Goal: Information Seeking & Learning: Learn about a topic

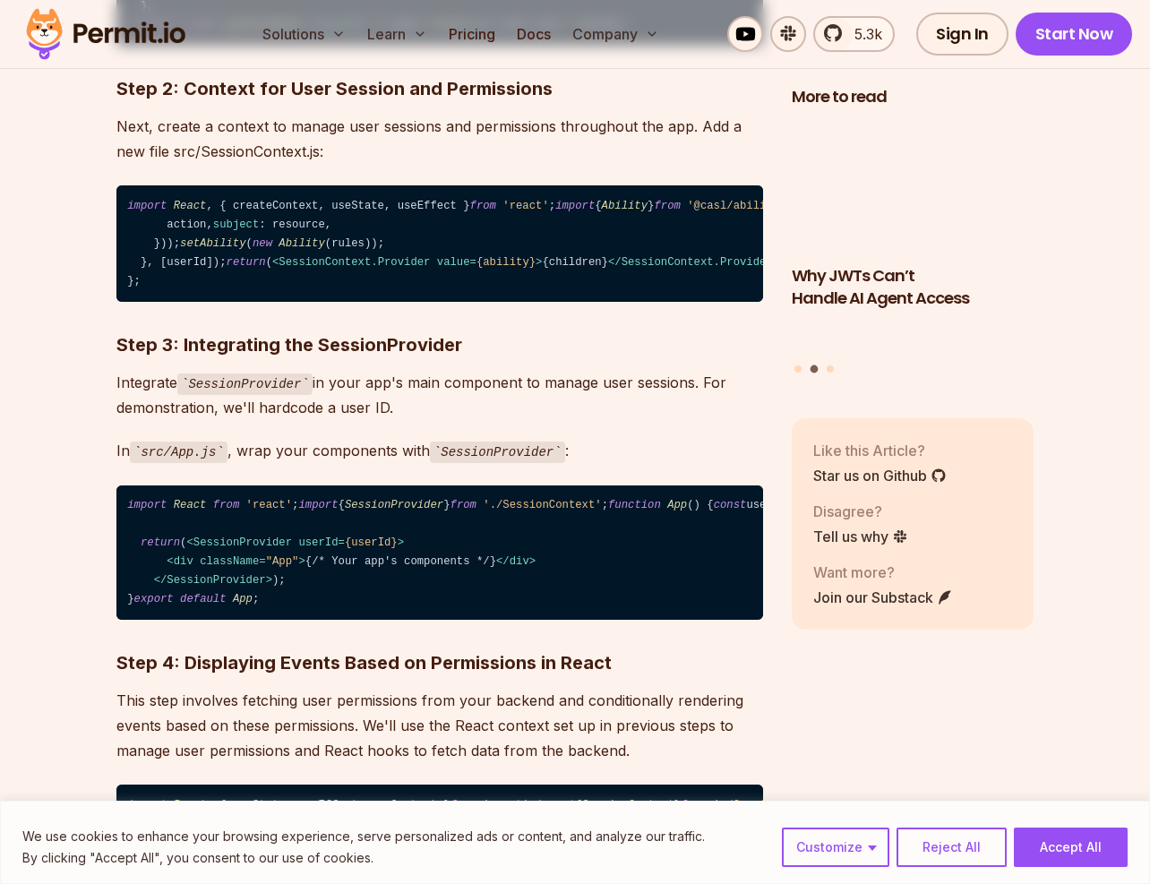
scroll to position [3381, 0]
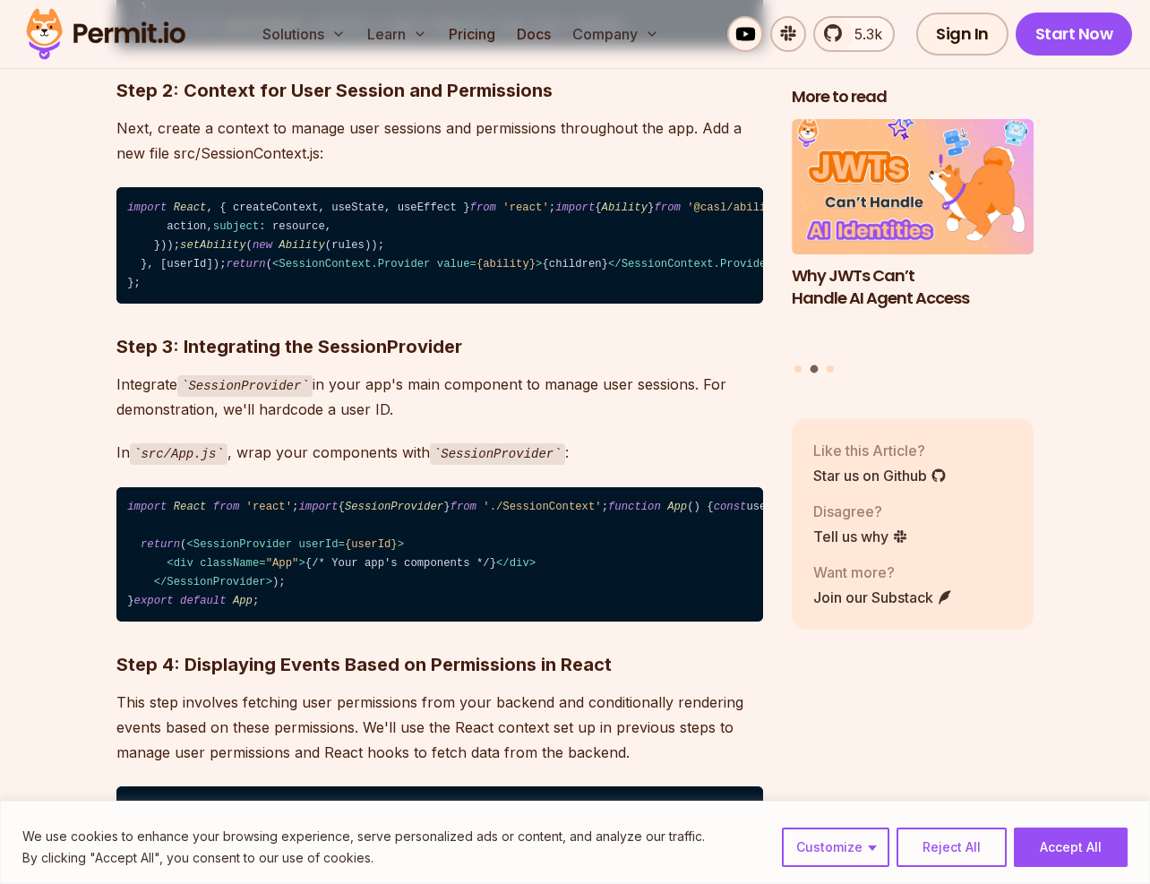
click at [187, 252] on span "setAbility" at bounding box center [213, 245] width 66 height 13
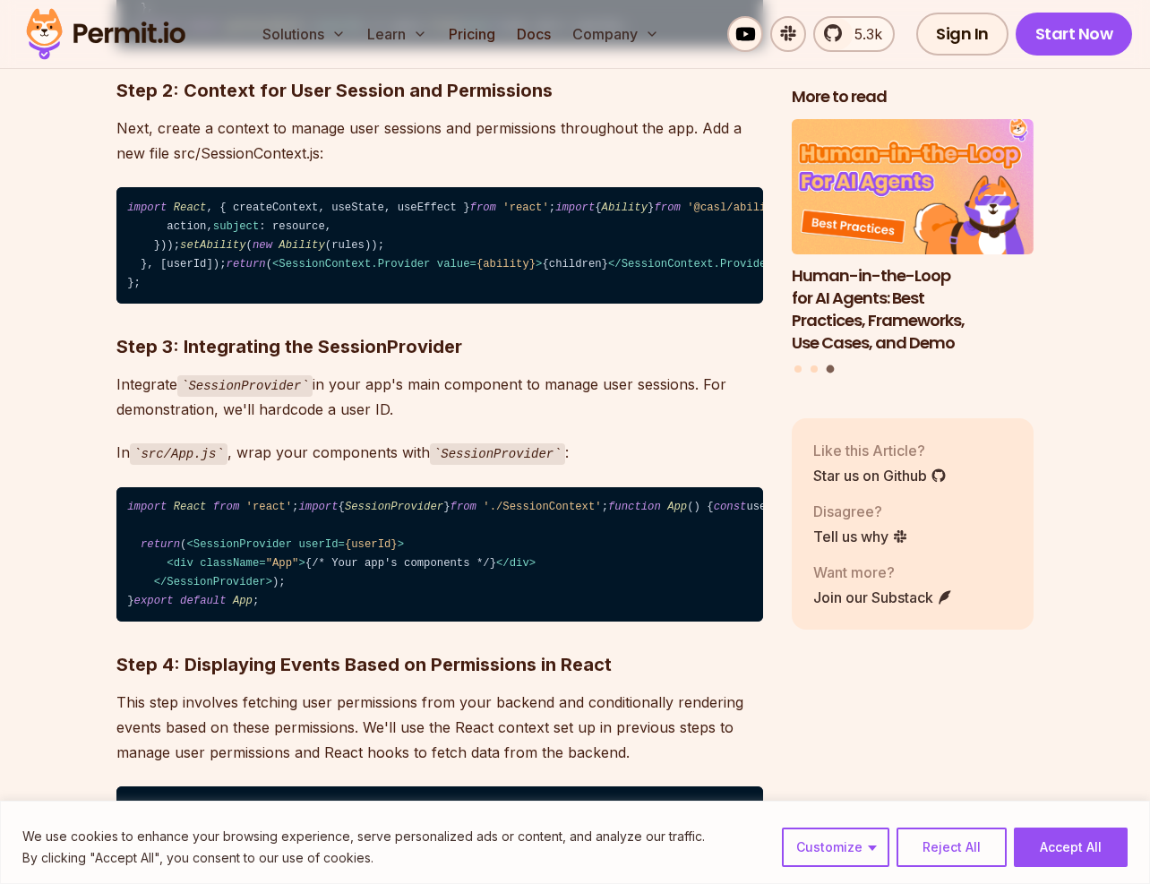
drag, startPoint x: 142, startPoint y: 460, endPoint x: 524, endPoint y: 461, distance: 382.6
click at [525, 304] on code "import React , { createContext, useState, useEffect } from 'react' ; import { A…" at bounding box center [439, 245] width 647 height 116
copy code "const [ability, setAbility] = useState ( new Ability ());"
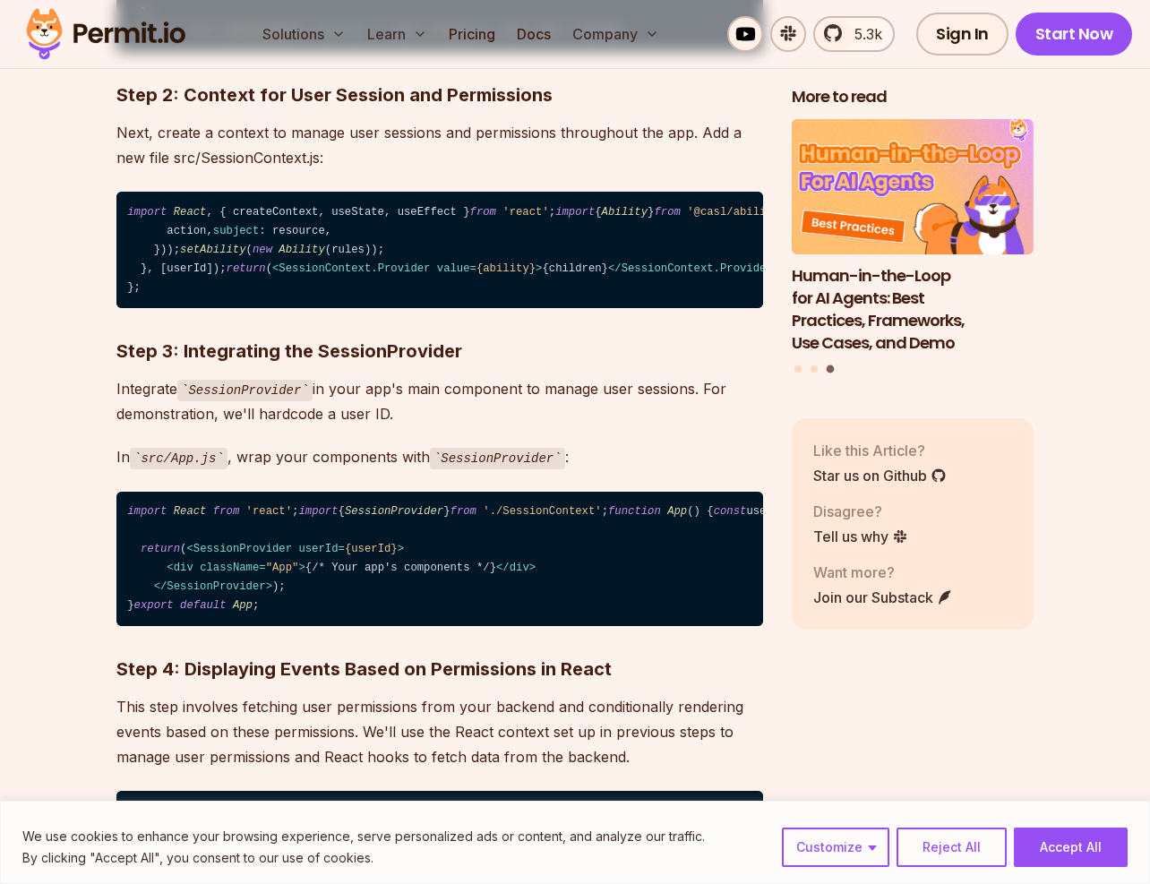
scroll to position [3377, 0]
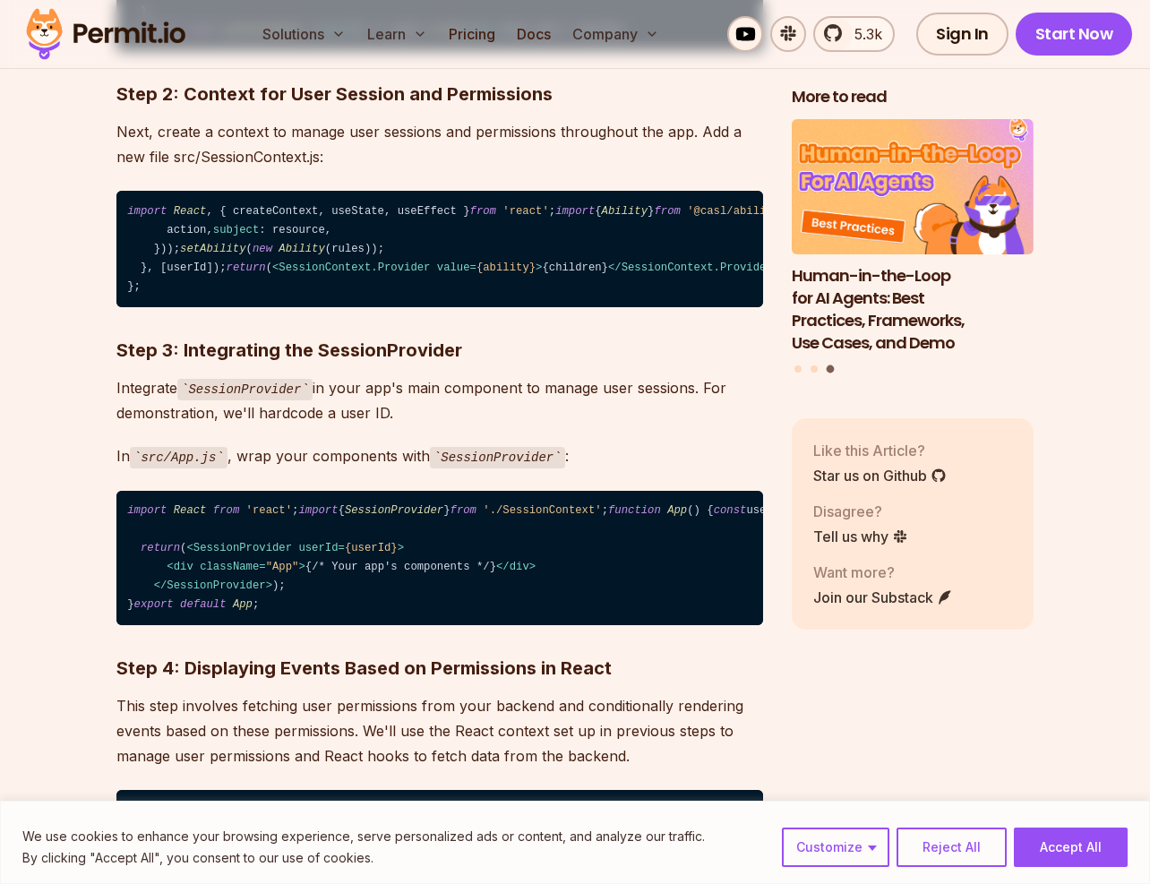
copy code "const [ability, setAbility] = useState ( new Ability ());"
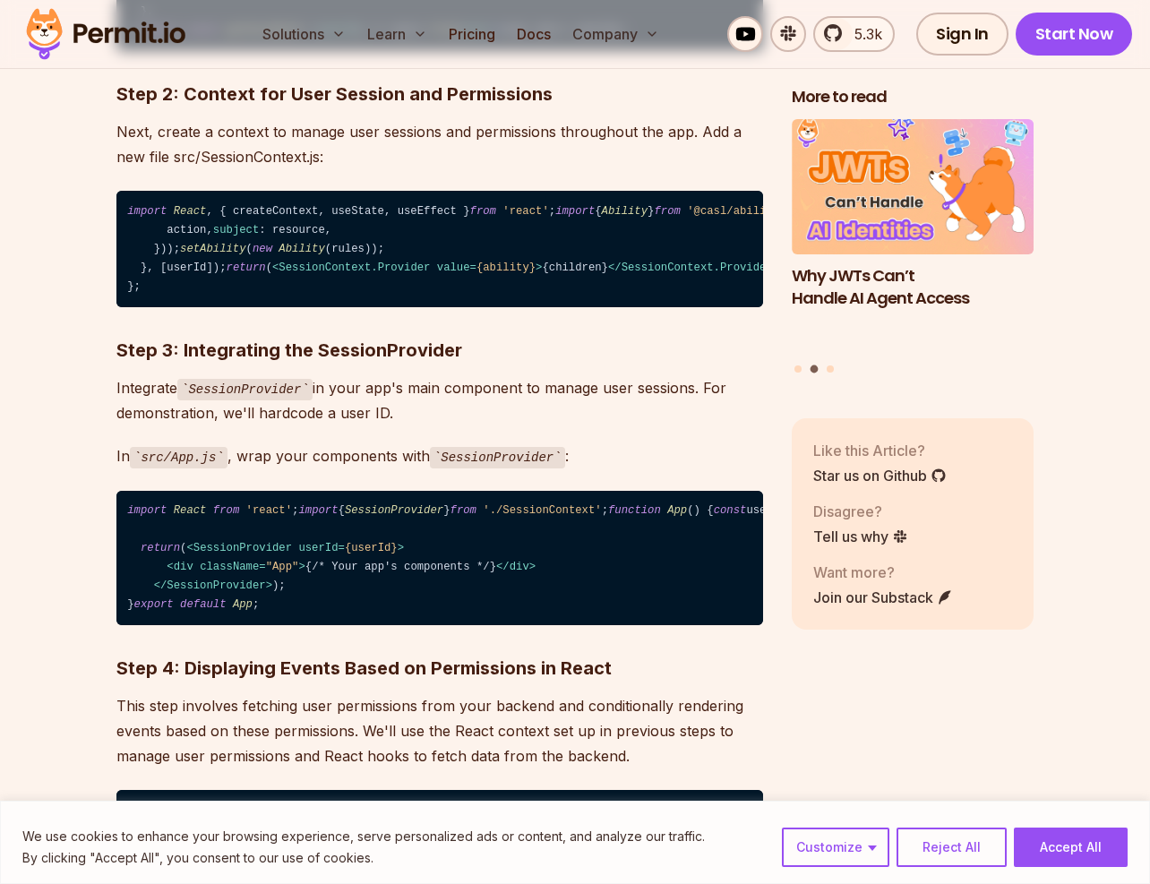
click at [197, 169] on p "Next, create a context to manage user sessions and permissions throughout the a…" at bounding box center [439, 144] width 647 height 50
click at [337, 169] on p "Next, create a context to manage user sessions and permissions throughout the a…" at bounding box center [439, 144] width 647 height 50
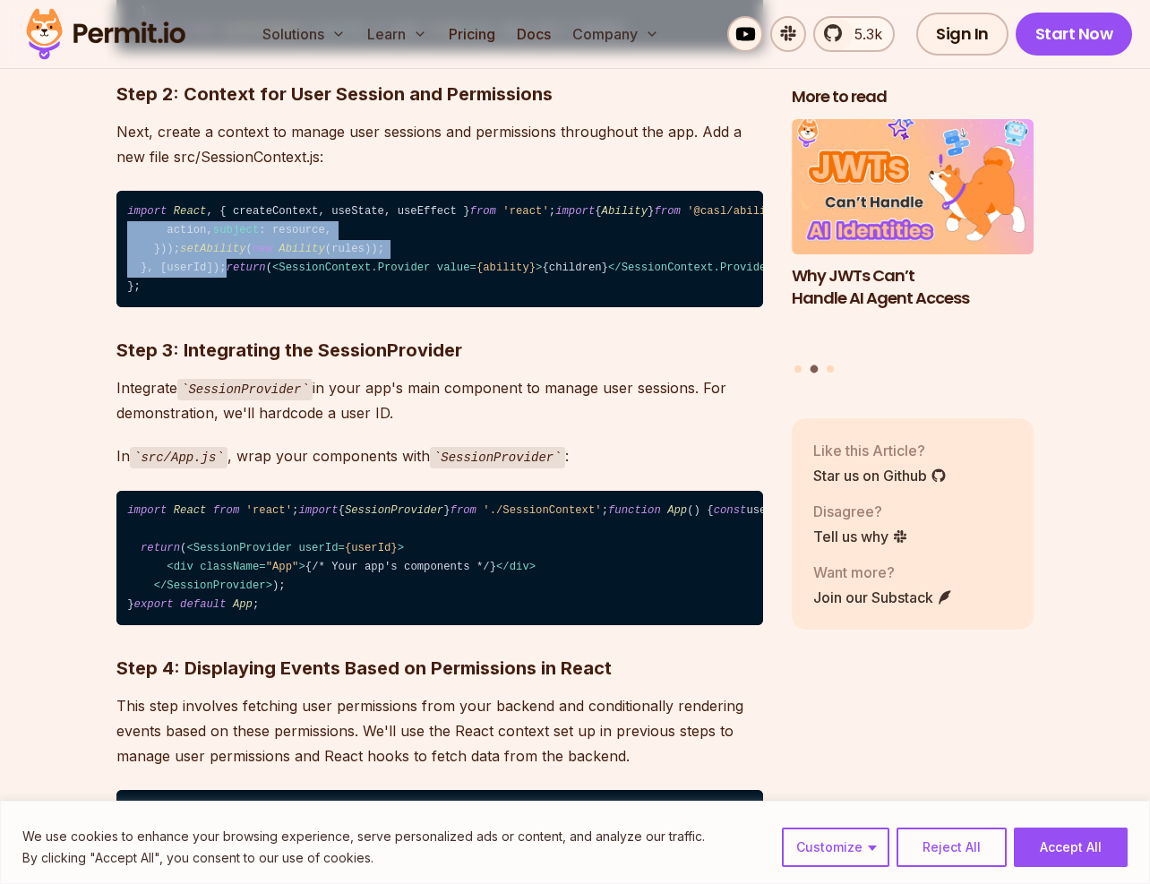
drag, startPoint x: 142, startPoint y: 500, endPoint x: 237, endPoint y: 630, distance: 161.5
click at [238, 307] on code "import React , { createContext, useState, useEffect } from 'react' ; import { A…" at bounding box center [439, 249] width 647 height 116
click at [244, 307] on code "import React , { createContext, useState, useEffect } from 'react' ; import { A…" at bounding box center [439, 249] width 647 height 116
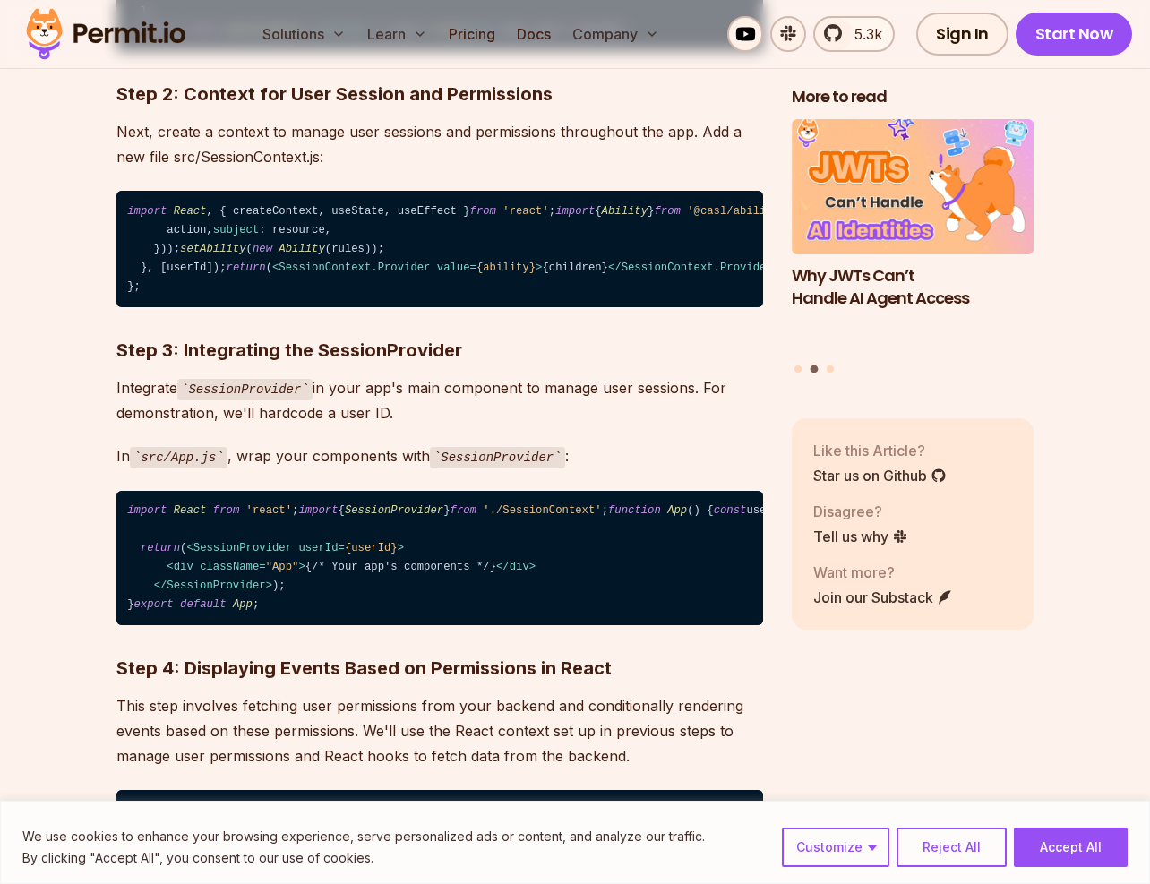
click at [269, 307] on code "import React , { createContext, useState, useEffect } from 'react' ; import { A…" at bounding box center [439, 249] width 647 height 116
click at [257, 307] on code "import React , { createContext, useState, useEffect } from 'react' ; import { A…" at bounding box center [439, 249] width 647 height 116
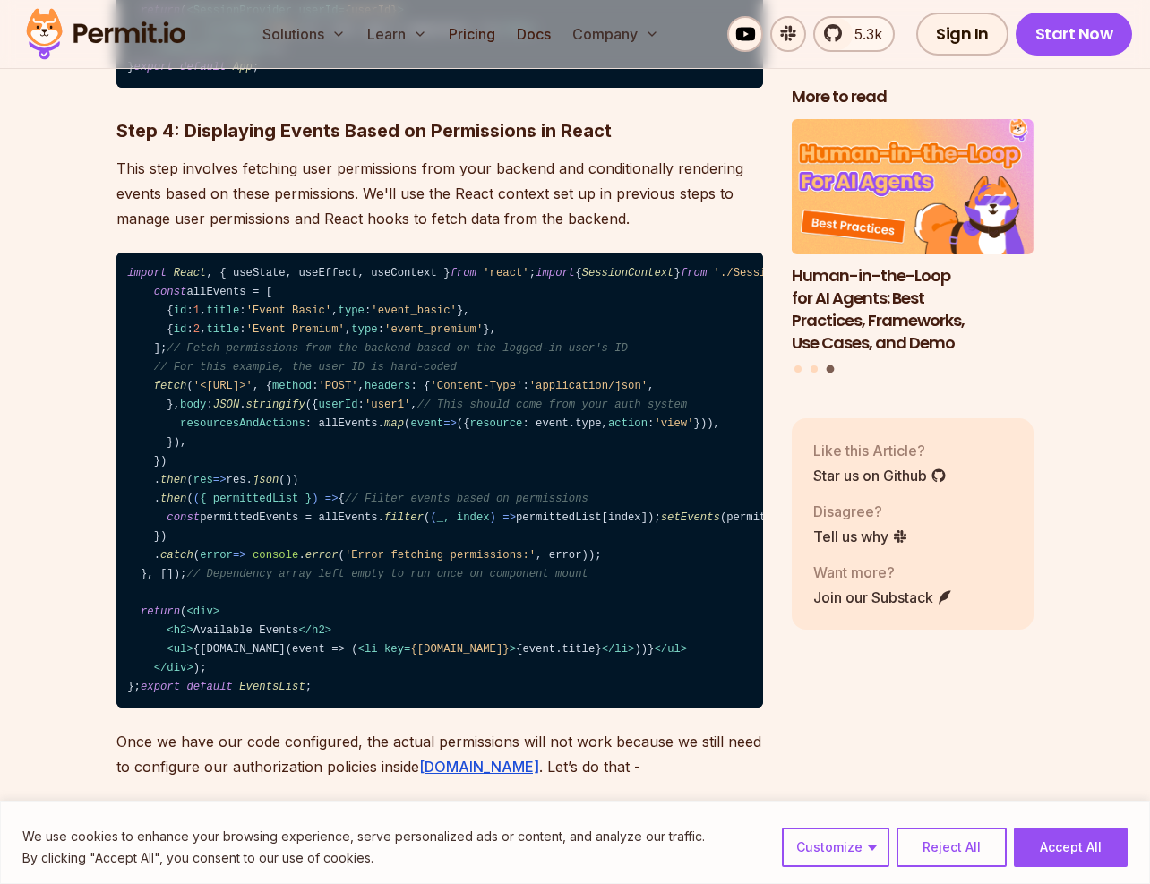
scroll to position [4000, 0]
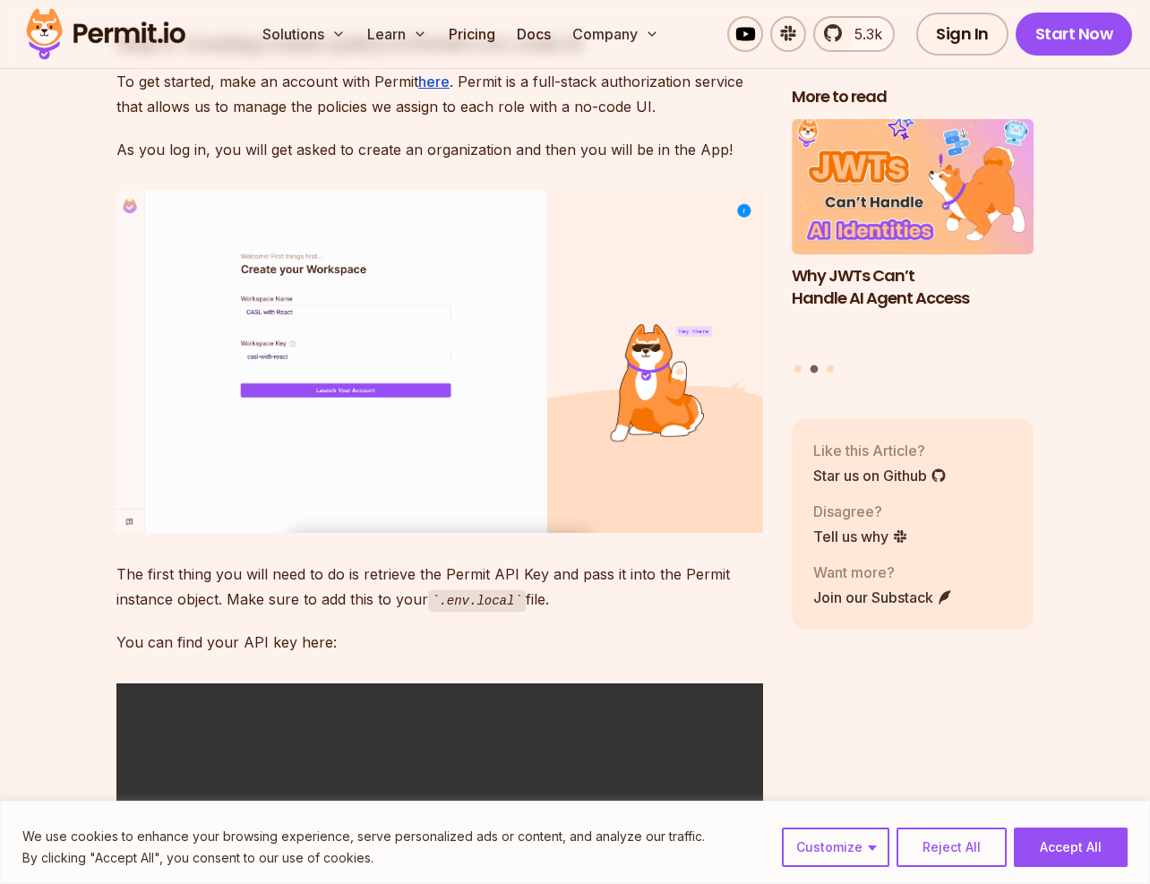
scroll to position [4701, 0]
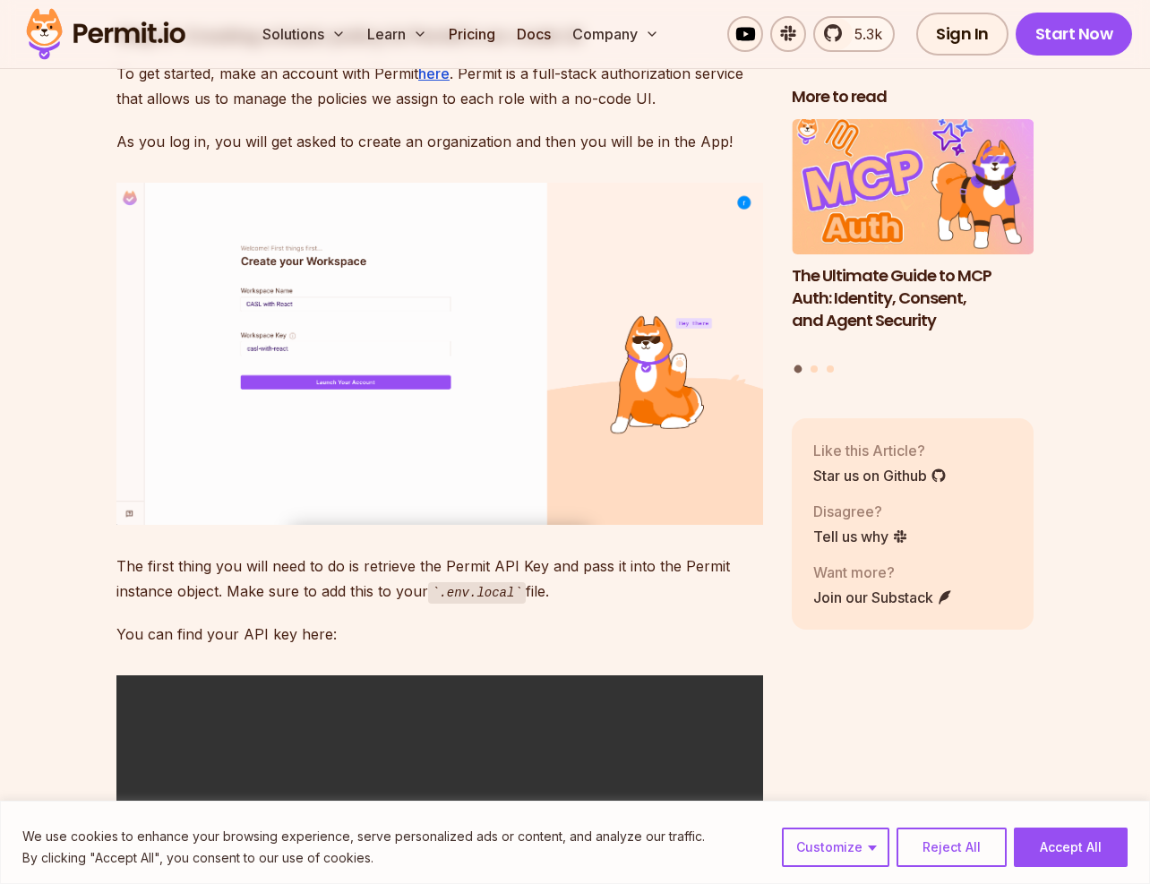
scroll to position [4691, 0]
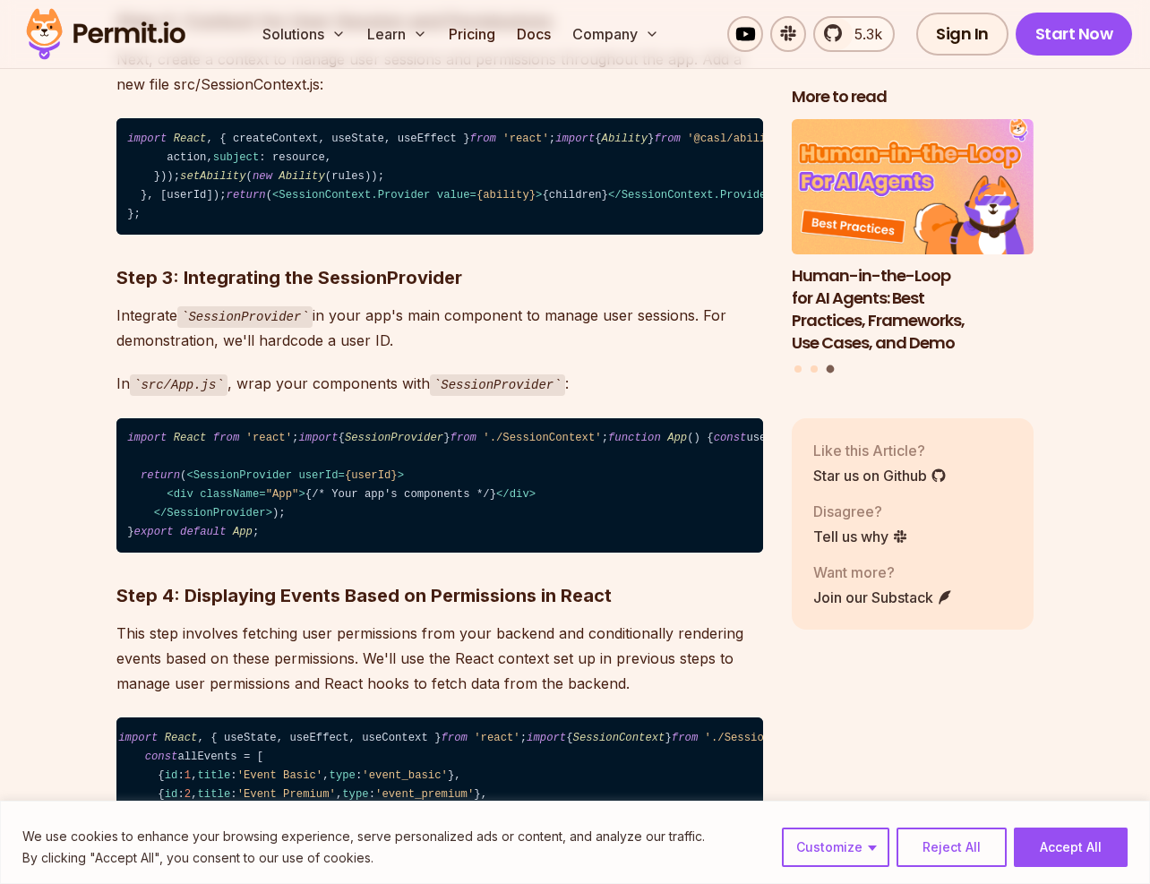
scroll to position [3478, 0]
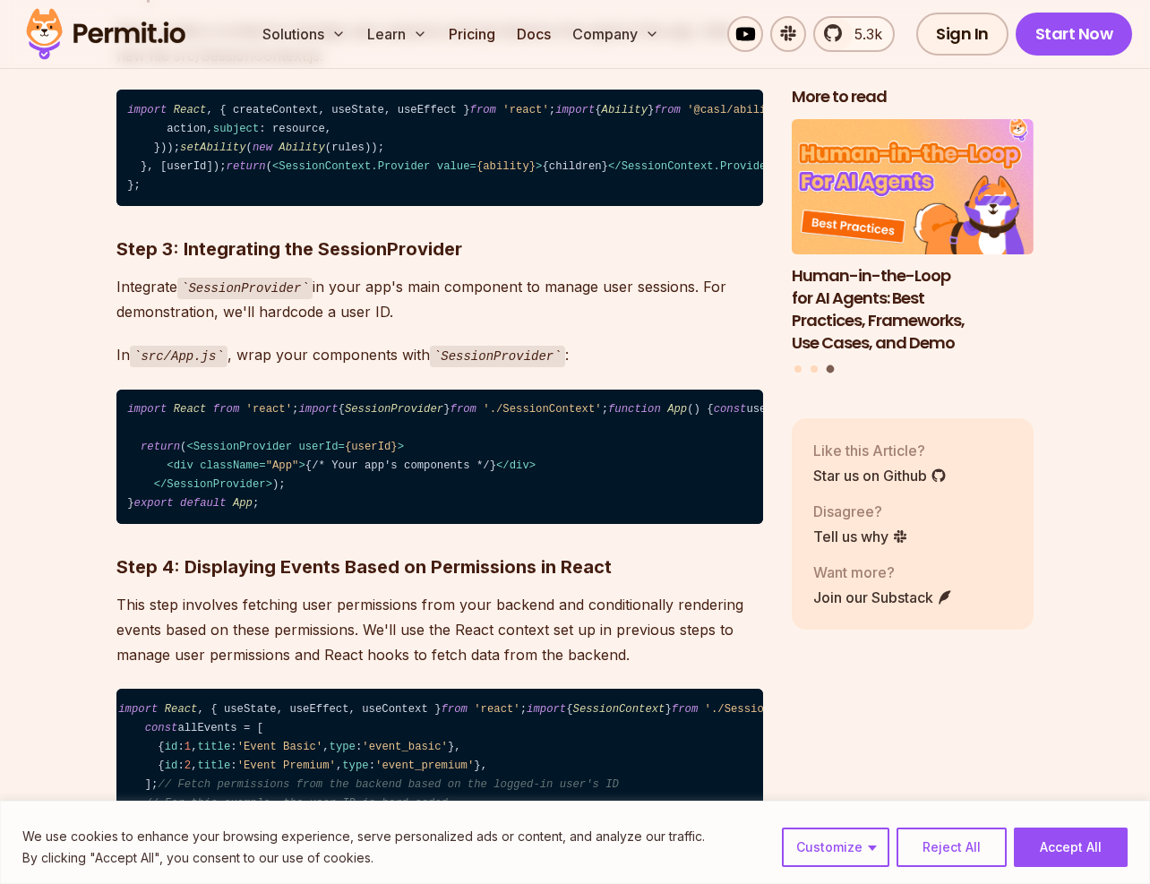
click at [212, 206] on code "import React , { createContext, useState, useEffect } from 'react' ; import { A…" at bounding box center [439, 148] width 647 height 116
click at [289, 206] on code "import React , { createContext, useState, useEffect } from 'react' ; import { A…" at bounding box center [439, 148] width 647 height 116
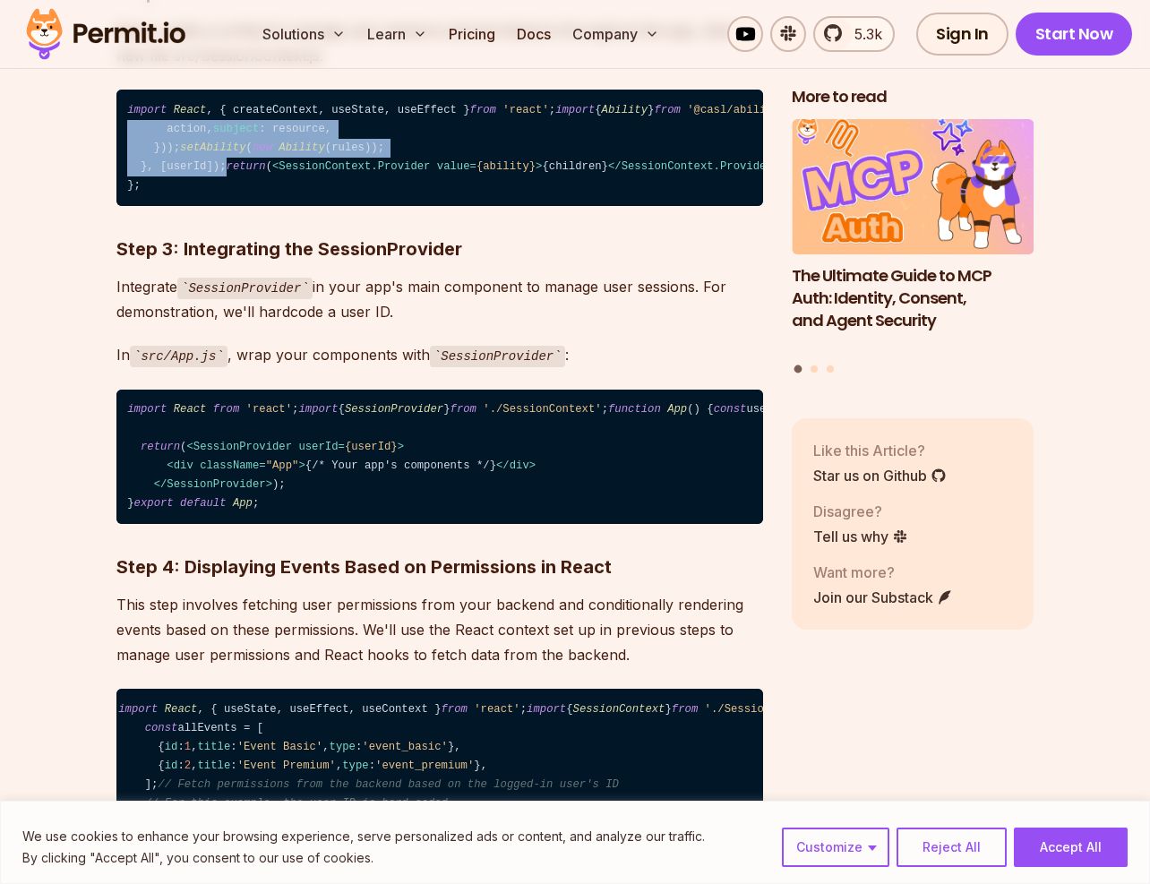
drag, startPoint x: 142, startPoint y: 396, endPoint x: 237, endPoint y: 532, distance: 166.0
click at [237, 206] on code "import React , { createContext, useState, useEffect } from 'react' ; import { A…" at bounding box center [439, 148] width 647 height 116
copy code "useEffect ( () => { const user = getUserById (userId); const rules = user. perm…"
click at [195, 206] on code "import React , { createContext, useState, useEffect } from 'react' ; import { A…" at bounding box center [439, 148] width 647 height 116
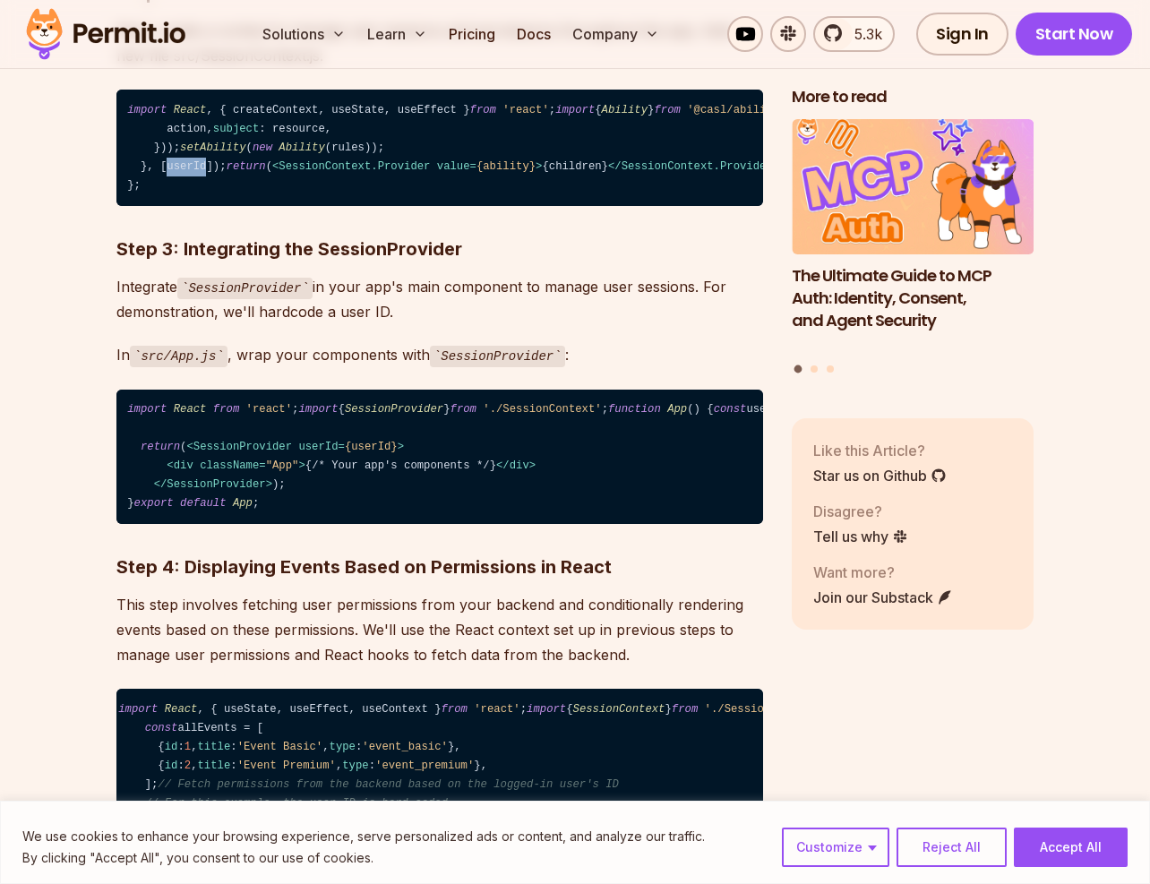
click at [195, 206] on code "import React , { createContext, useState, useEffect } from 'react' ; import { A…" at bounding box center [439, 148] width 647 height 116
click at [272, 173] on span "< SessionContext.Provider value = {ability} > {children} </ SessionContext.Prov…" at bounding box center [525, 166] width 507 height 13
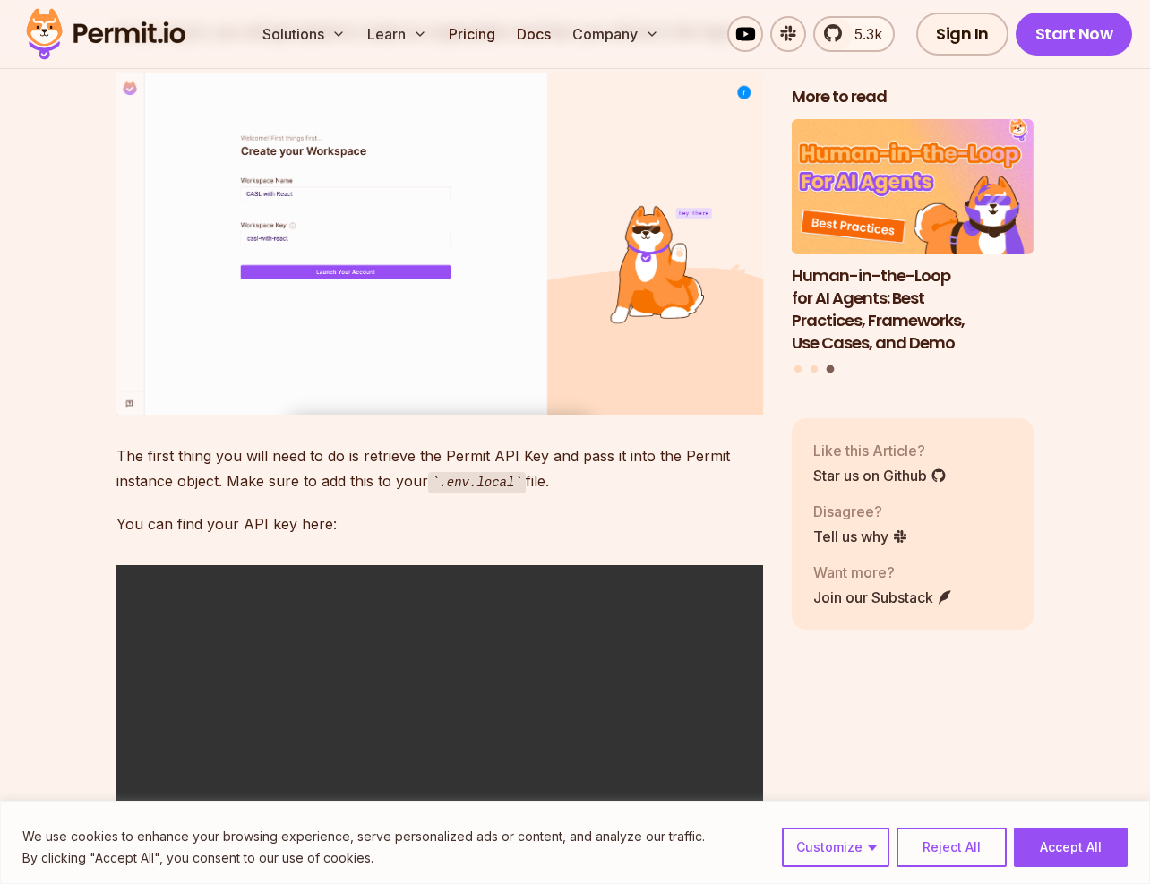
scroll to position [3981, 0]
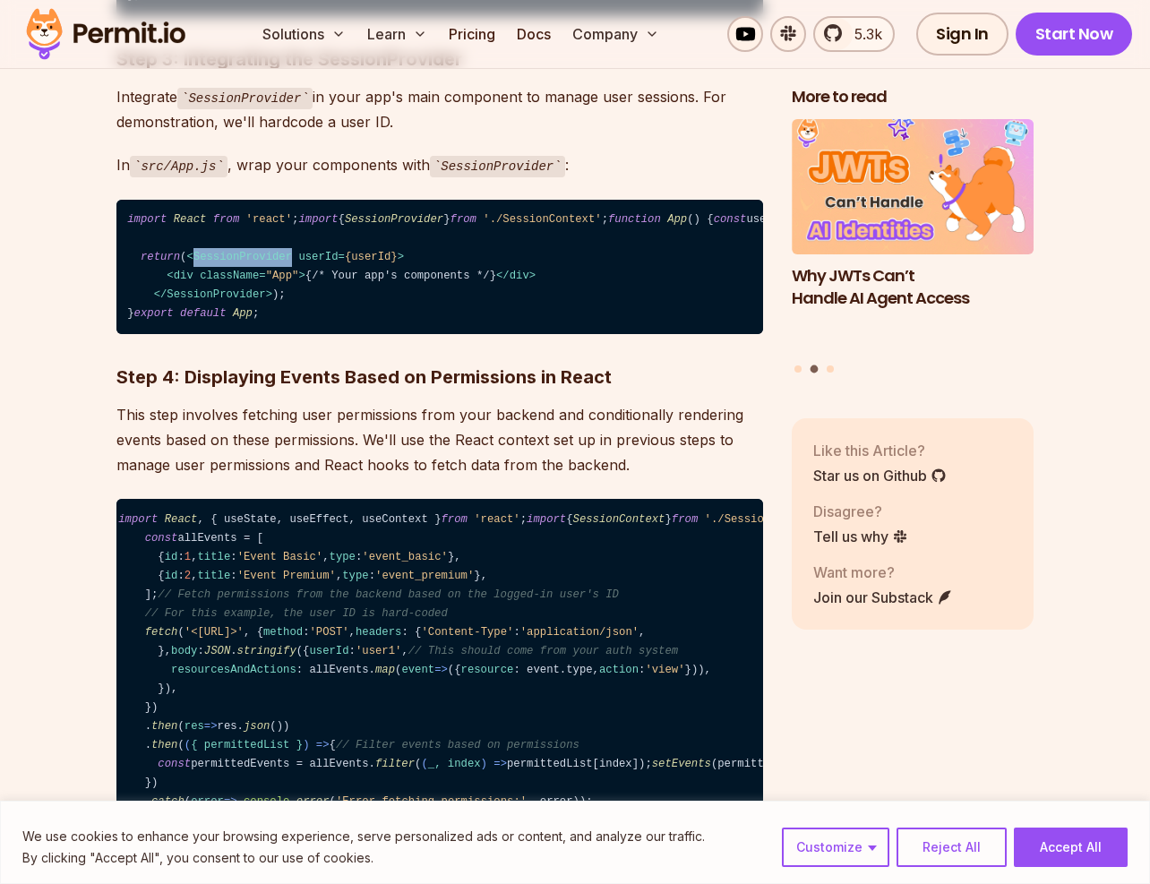
scroll to position [3534, 0]
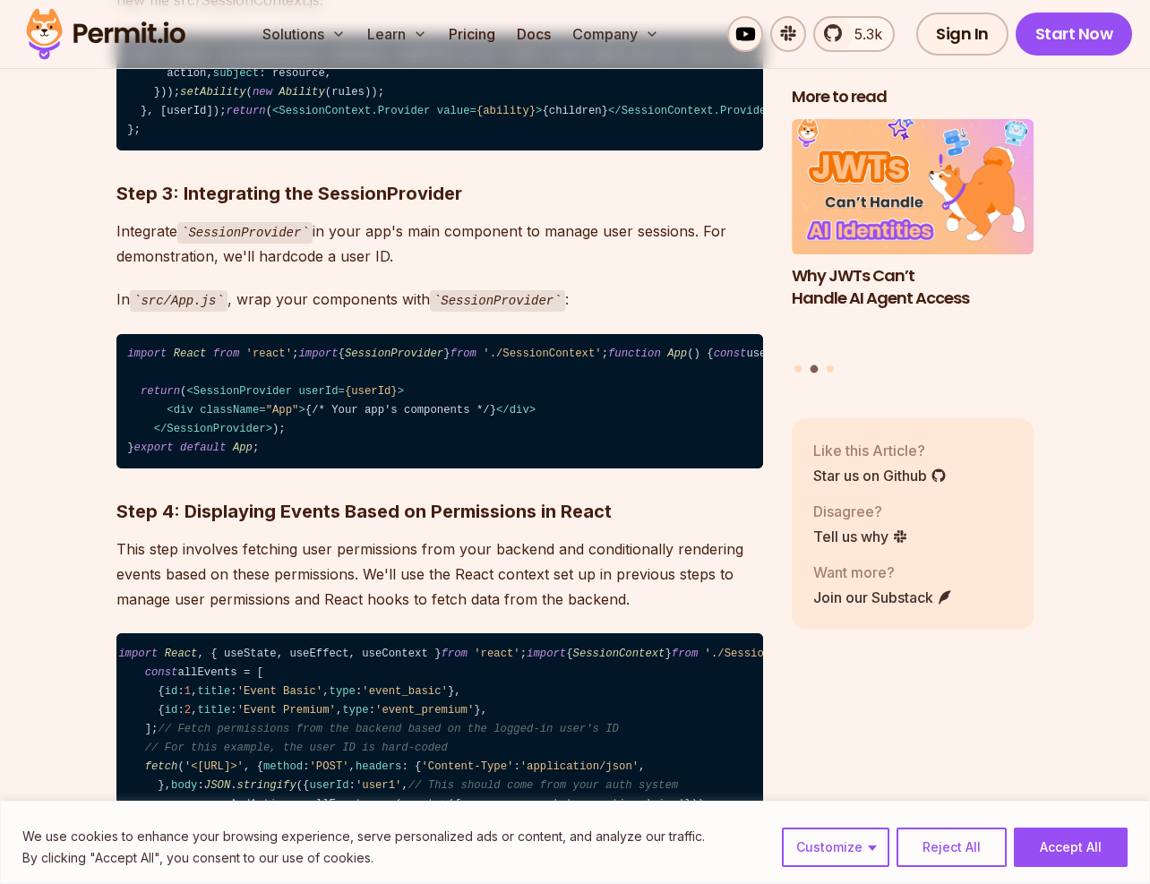
click at [266, 151] on code "import React , { createContext, useState, useEffect } from 'react' ; import { A…" at bounding box center [439, 92] width 647 height 116
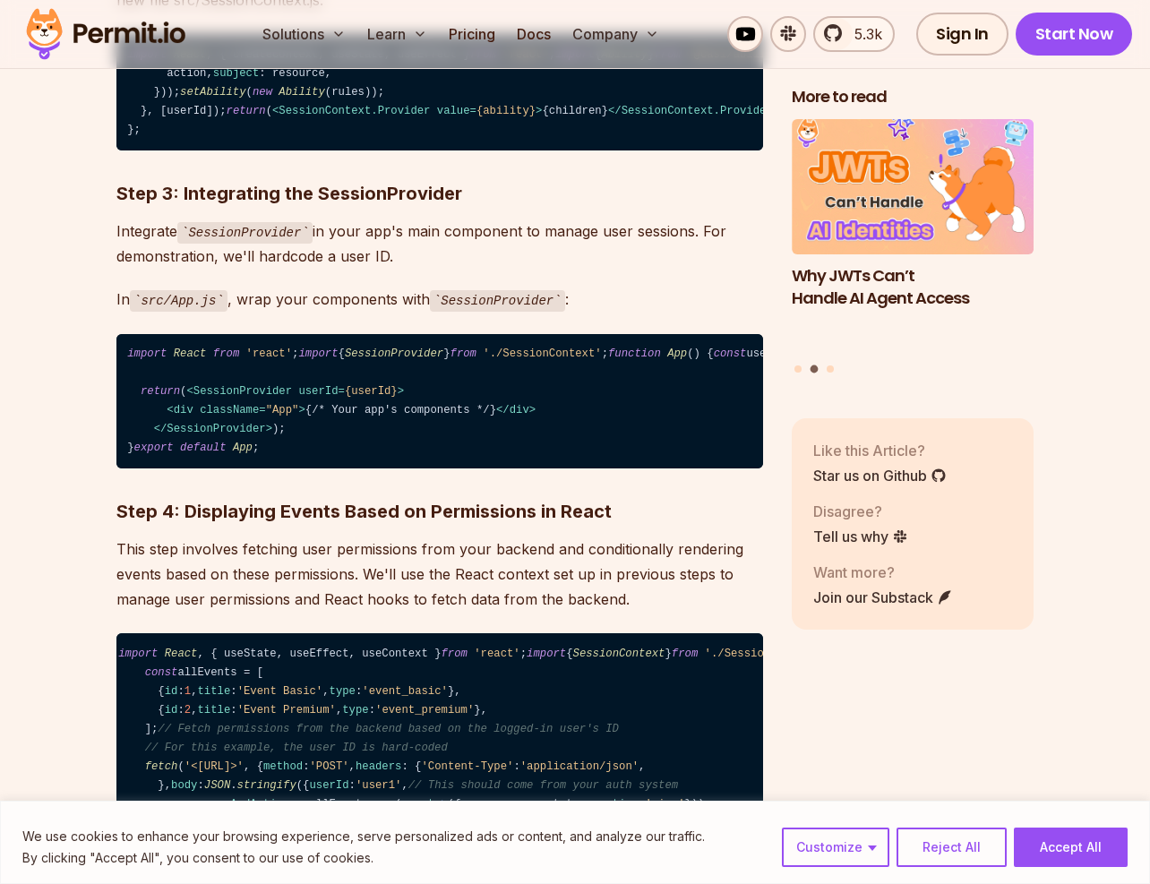
click at [263, 151] on code "import React , { createContext, useState, useEffect } from 'react' ; import { A…" at bounding box center [439, 92] width 647 height 116
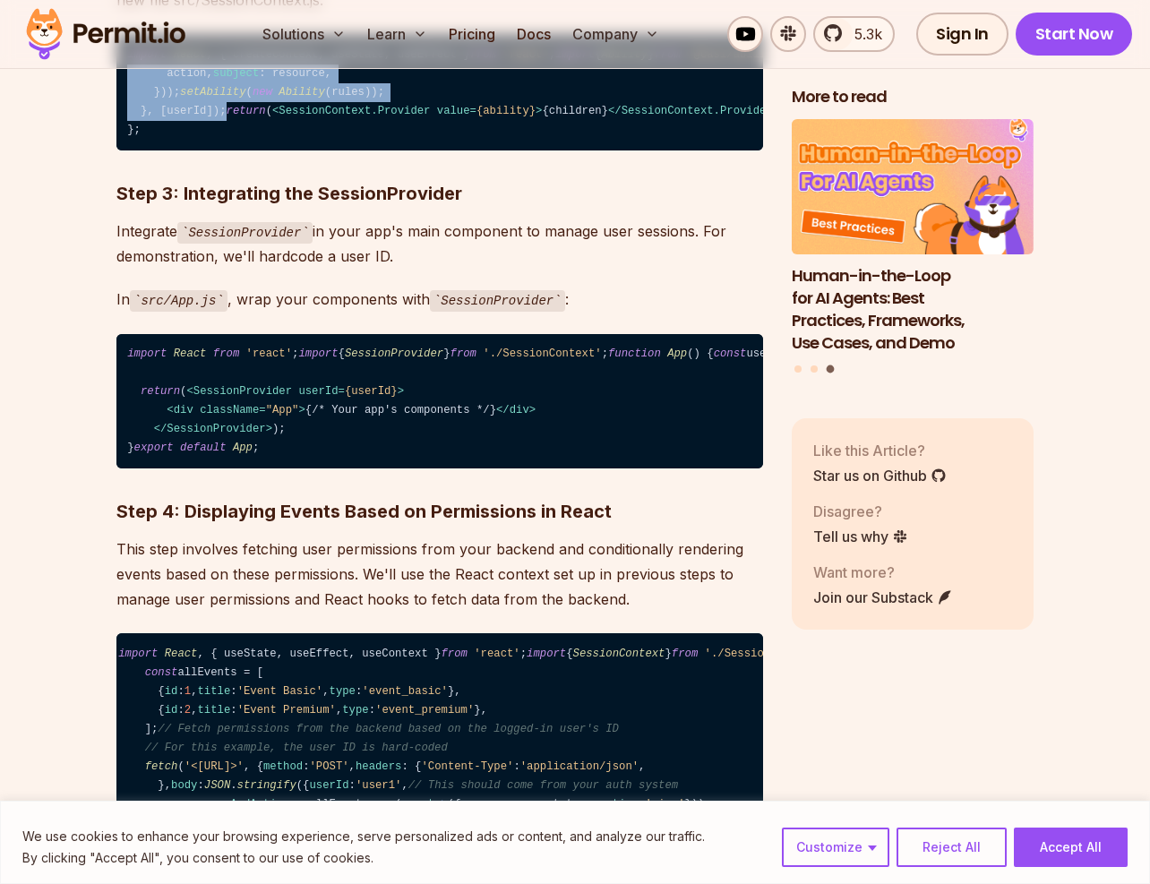
drag, startPoint x: 141, startPoint y: 341, endPoint x: 247, endPoint y: 477, distance: 172.3
click at [247, 151] on code "import React , { createContext, useState, useEffect } from 'react' ; import { A…" at bounding box center [439, 92] width 647 height 116
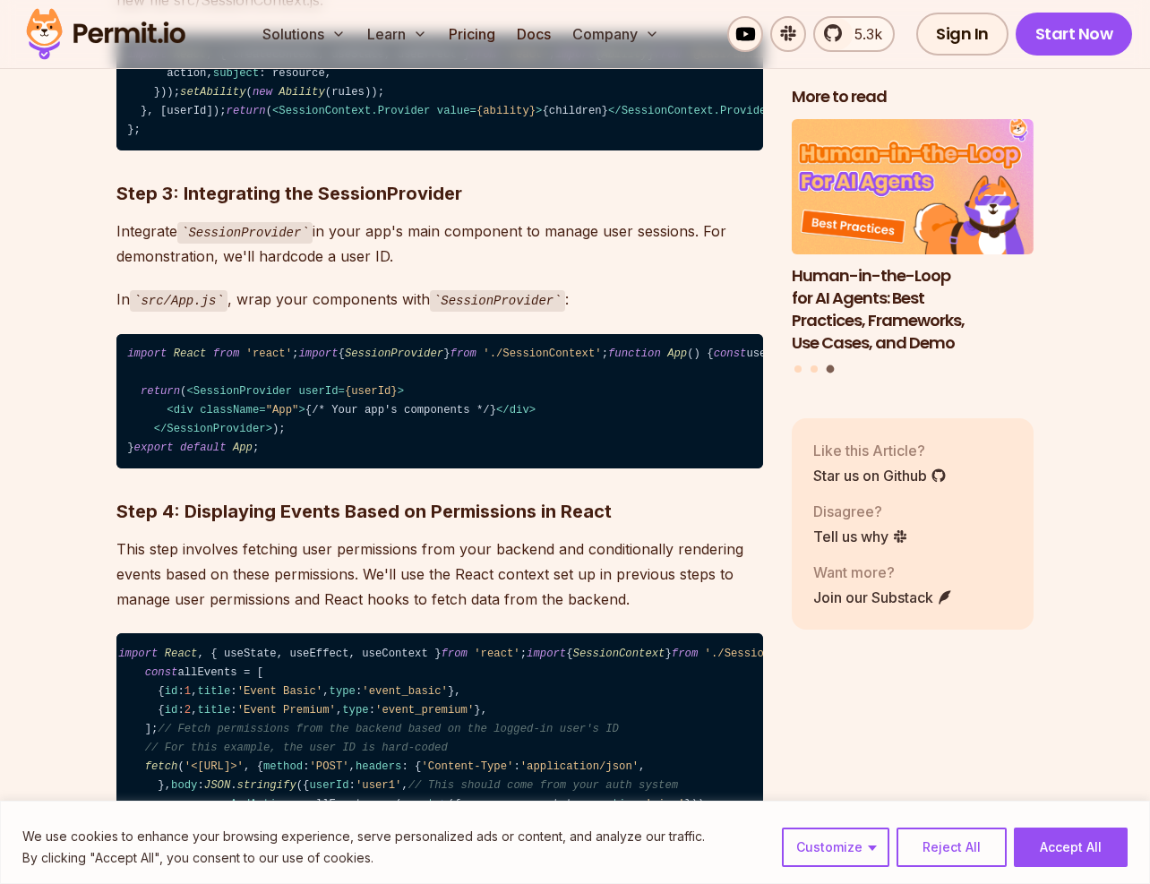
click at [332, 151] on code "import React , { createContext, useState, useEffect } from 'react' ; import { A…" at bounding box center [439, 92] width 647 height 116
click at [358, 151] on code "import React , { createContext, useState, useEffect } from 'react' ; import { A…" at bounding box center [439, 92] width 647 height 116
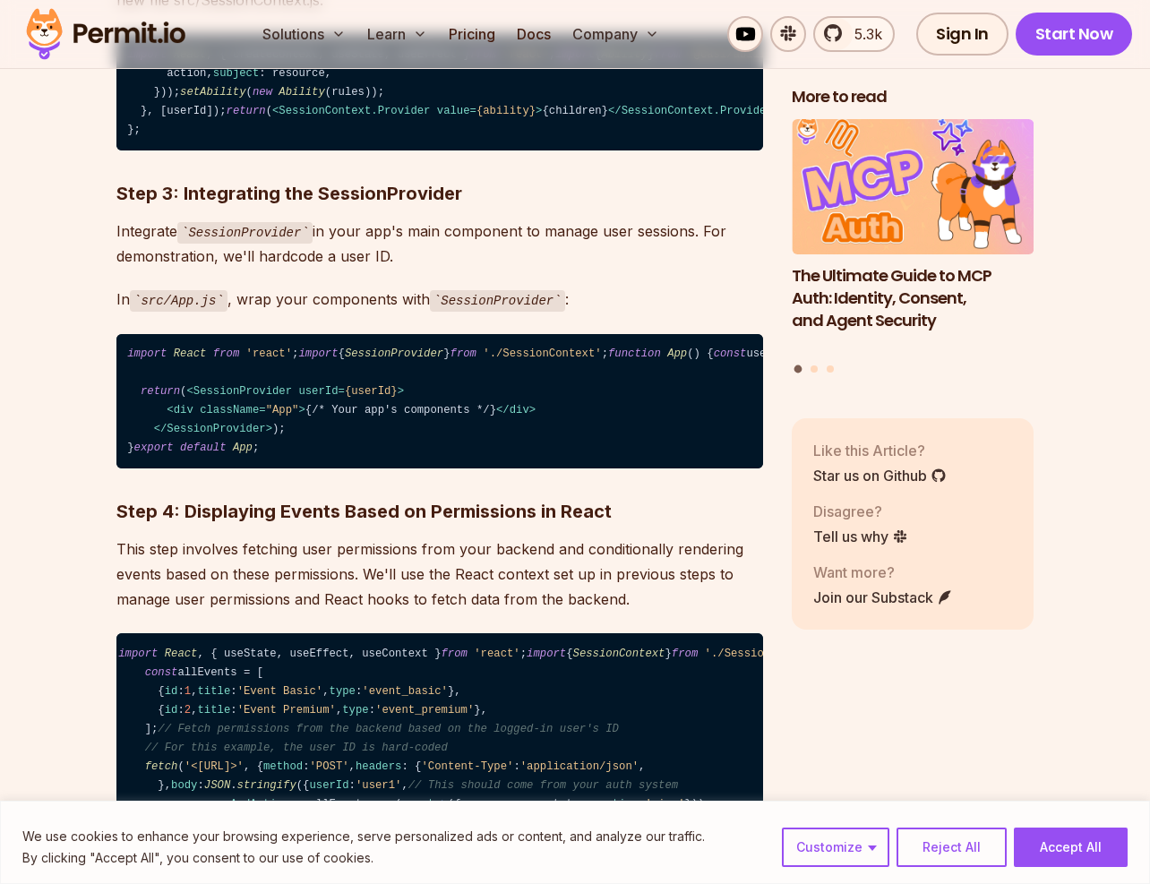
drag, startPoint x: 141, startPoint y: 303, endPoint x: 633, endPoint y: 300, distance: 492.8
click at [634, 151] on code "import React , { createContext, useState, useEffect } from 'react' ; import { A…" at bounding box center [439, 92] width 647 height 116
copy code "const [ability, setAbility] = useState ( new Ability ());"
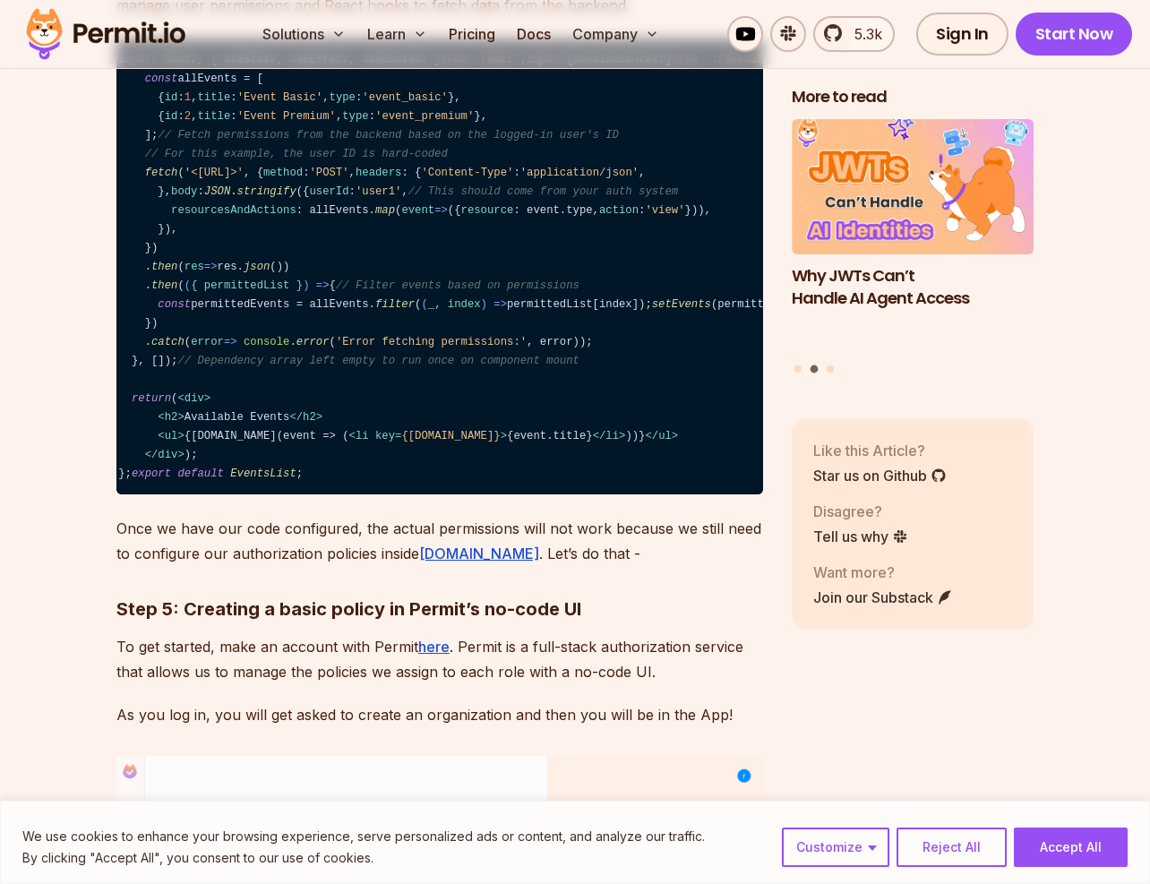
scroll to position [4333, 0]
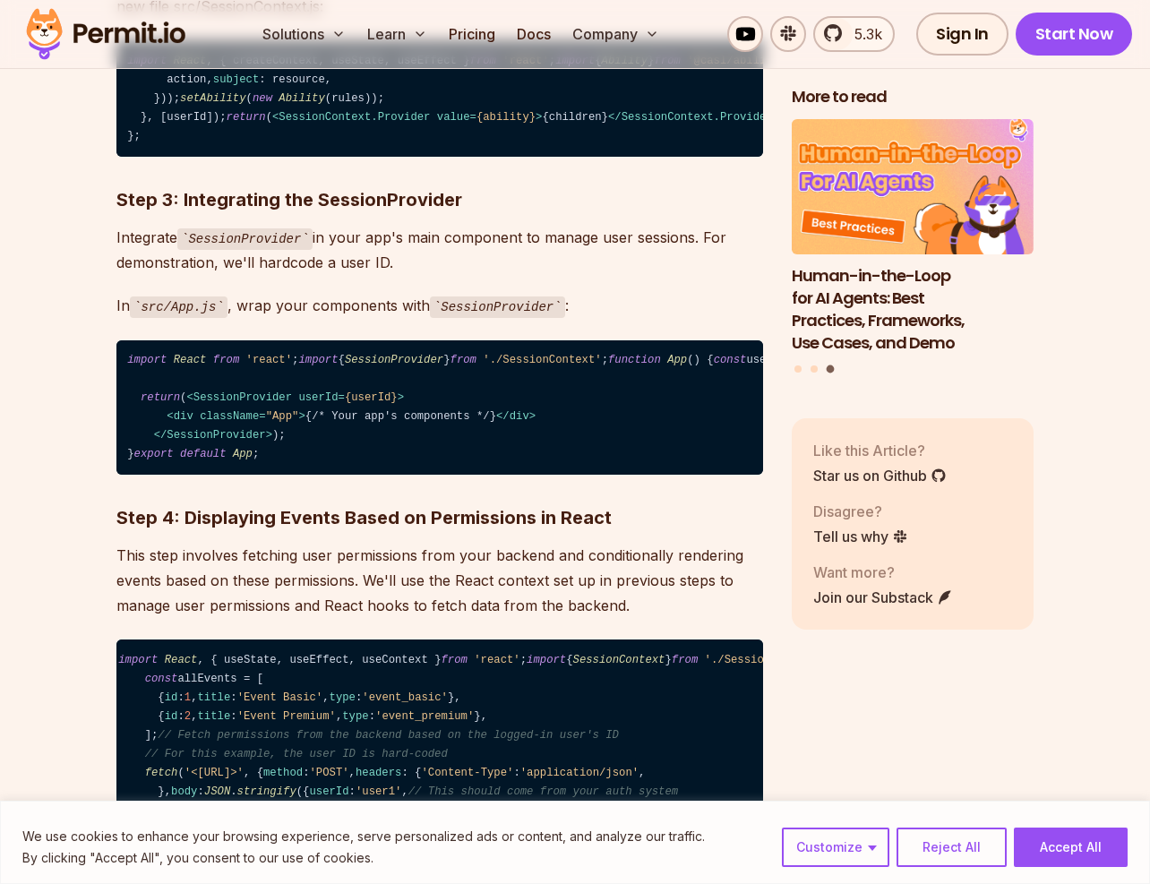
scroll to position [3523, 0]
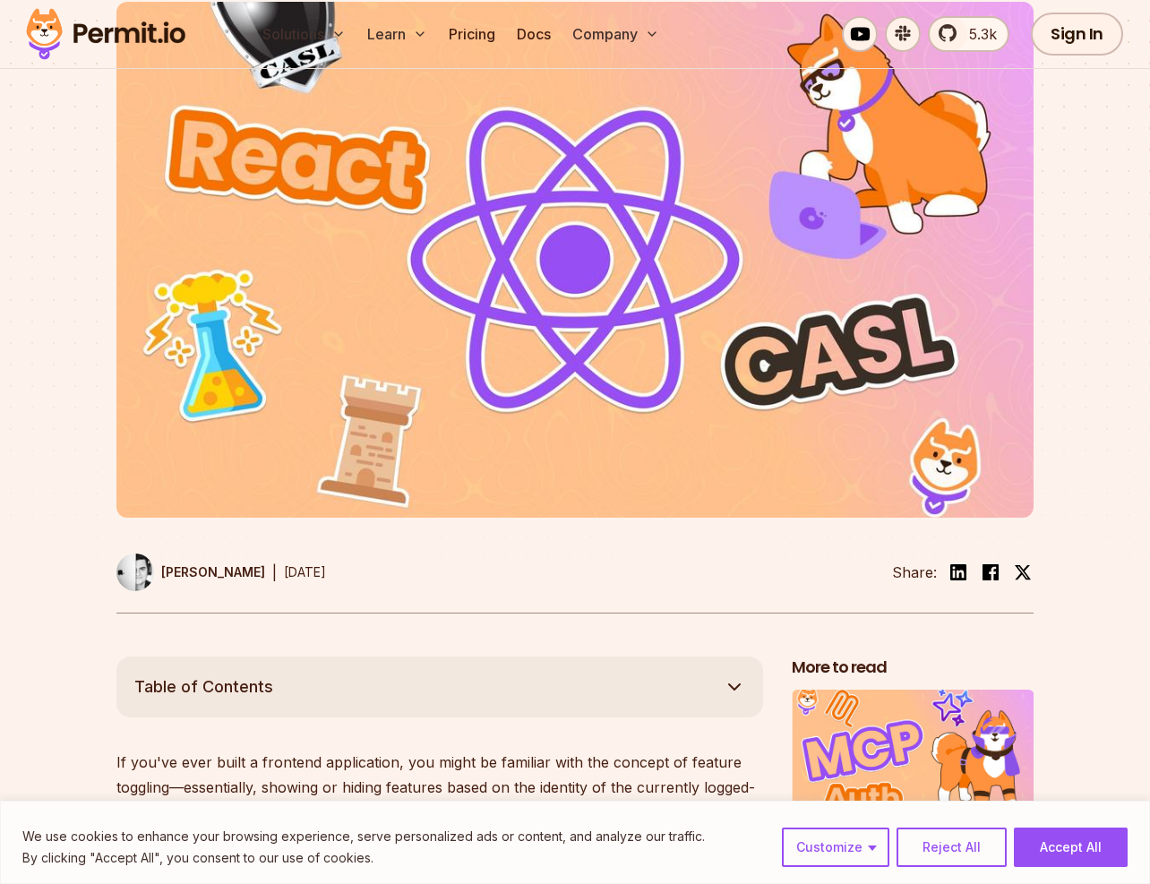
scroll to position [0, 0]
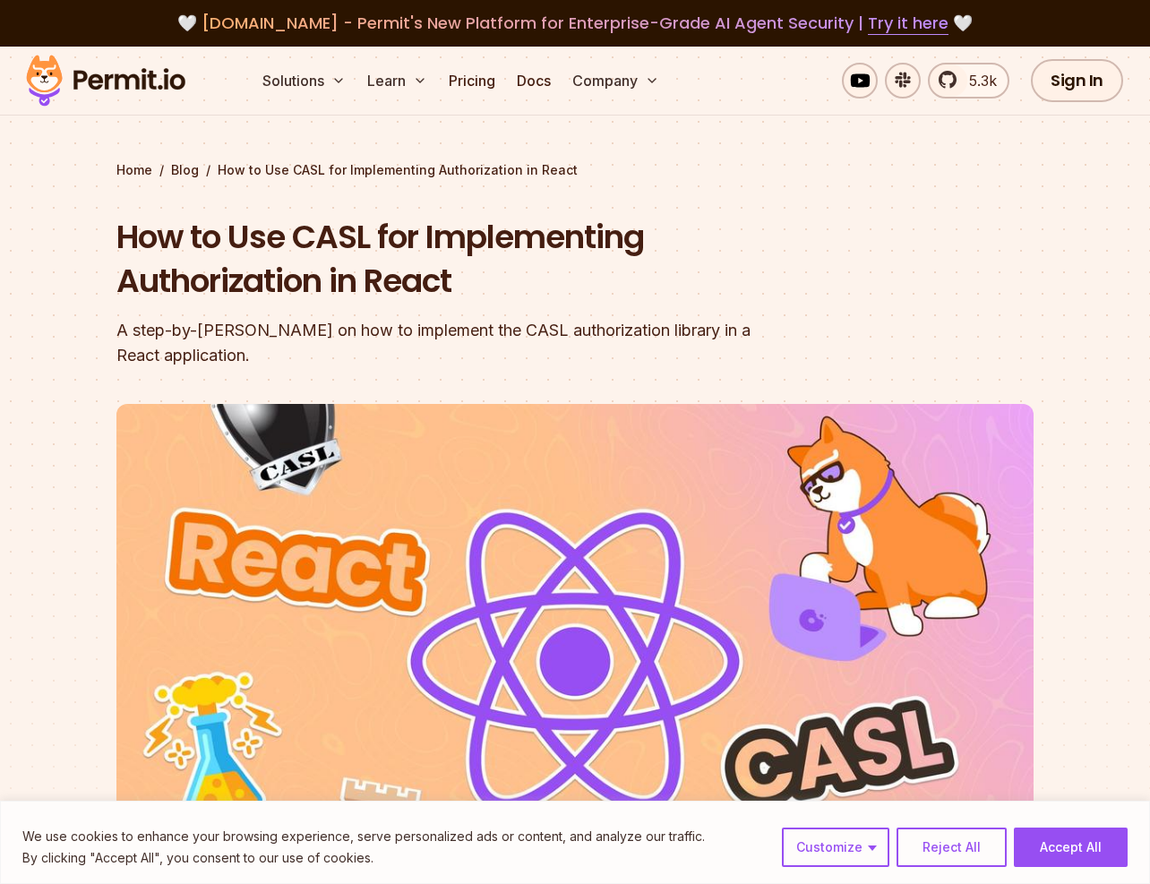
click at [143, 338] on div "A step-by-[PERSON_NAME] on how to implement the CASL authorization library in a…" at bounding box center [460, 343] width 688 height 50
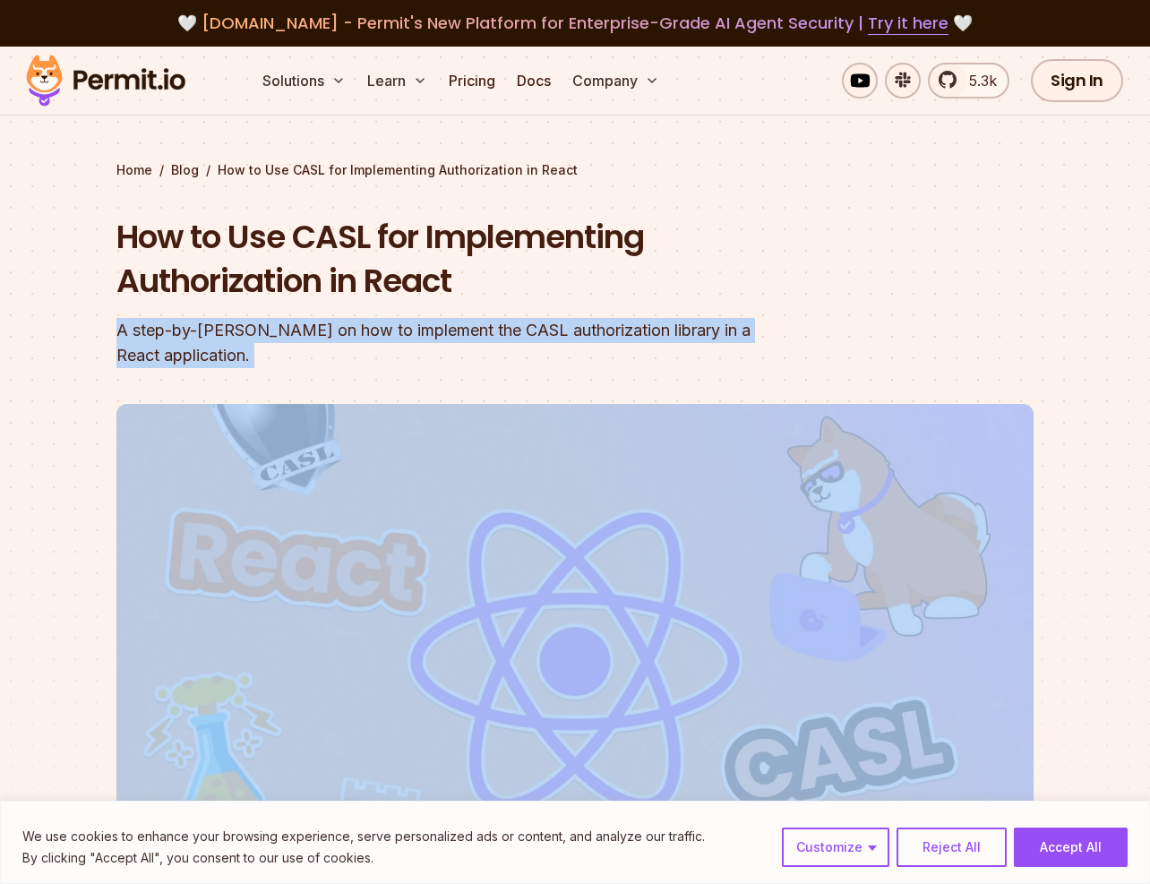
click at [143, 338] on div "A step-by-[PERSON_NAME] on how to implement the CASL authorization library in a…" at bounding box center [460, 343] width 688 height 50
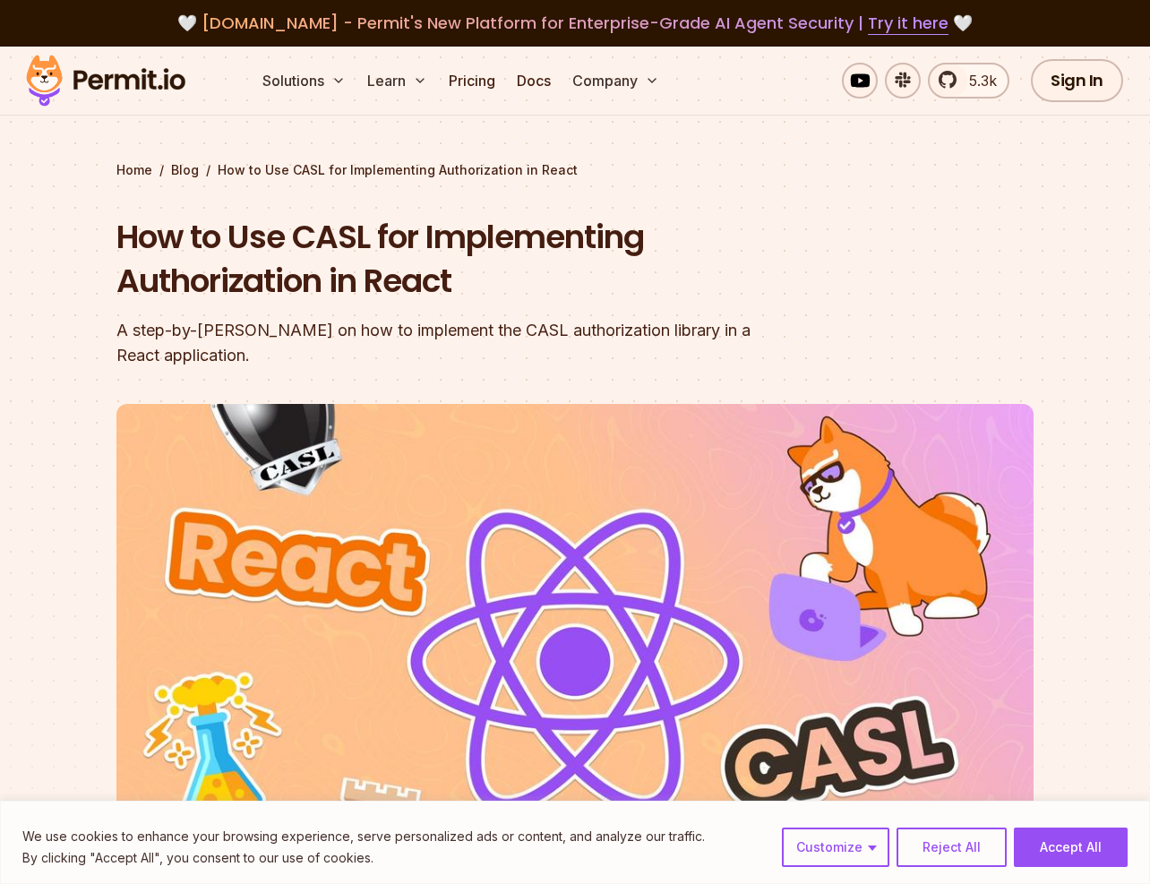
click at [217, 338] on div "A step-by-[PERSON_NAME] on how to implement the CASL authorization library in a…" at bounding box center [460, 343] width 688 height 50
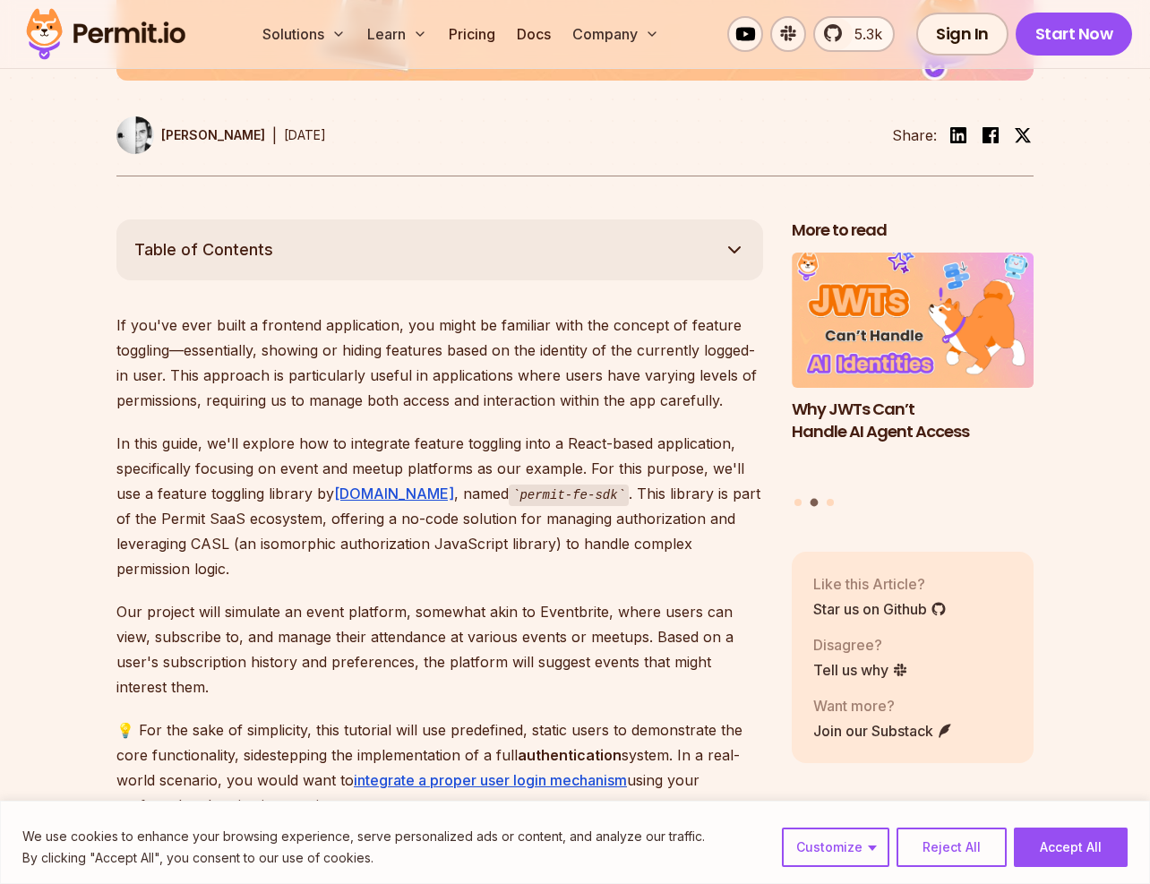
scroll to position [465, 0]
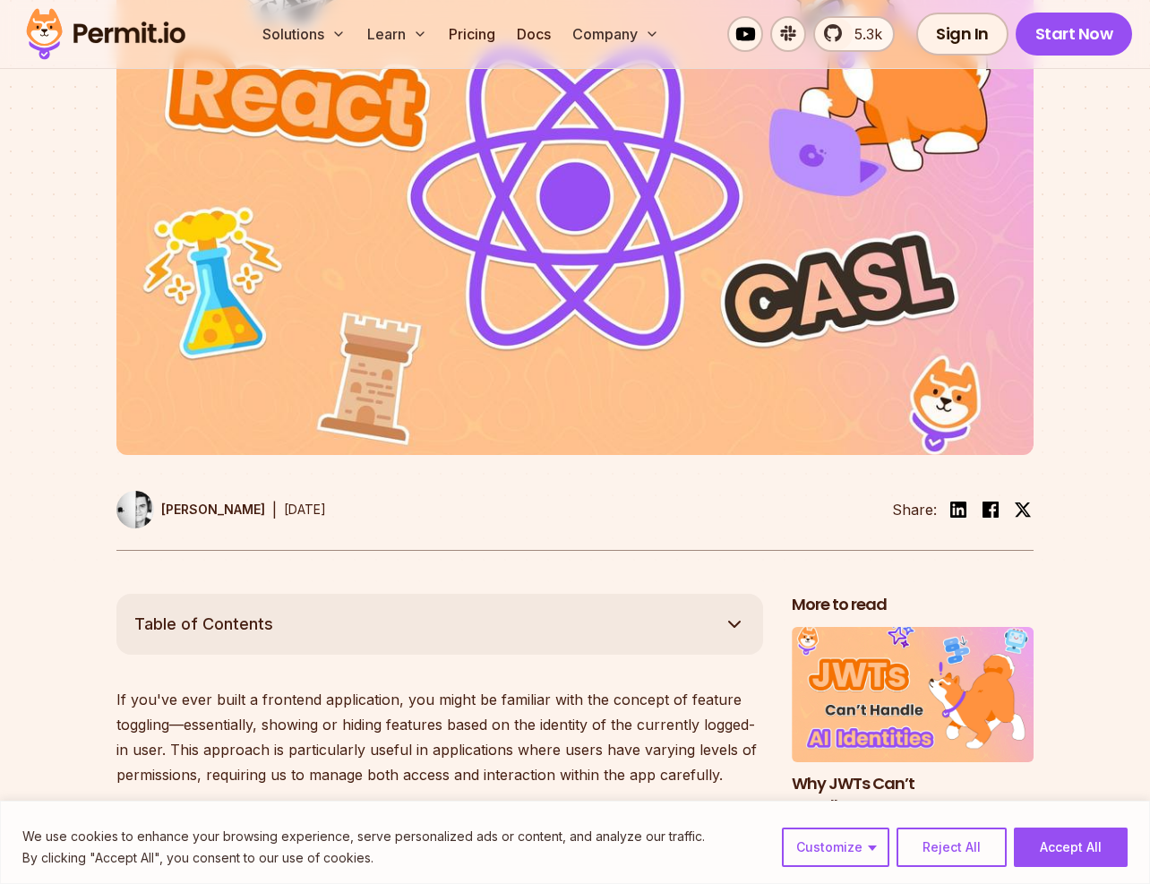
click at [247, 642] on button "Table of Contents" at bounding box center [439, 624] width 647 height 61
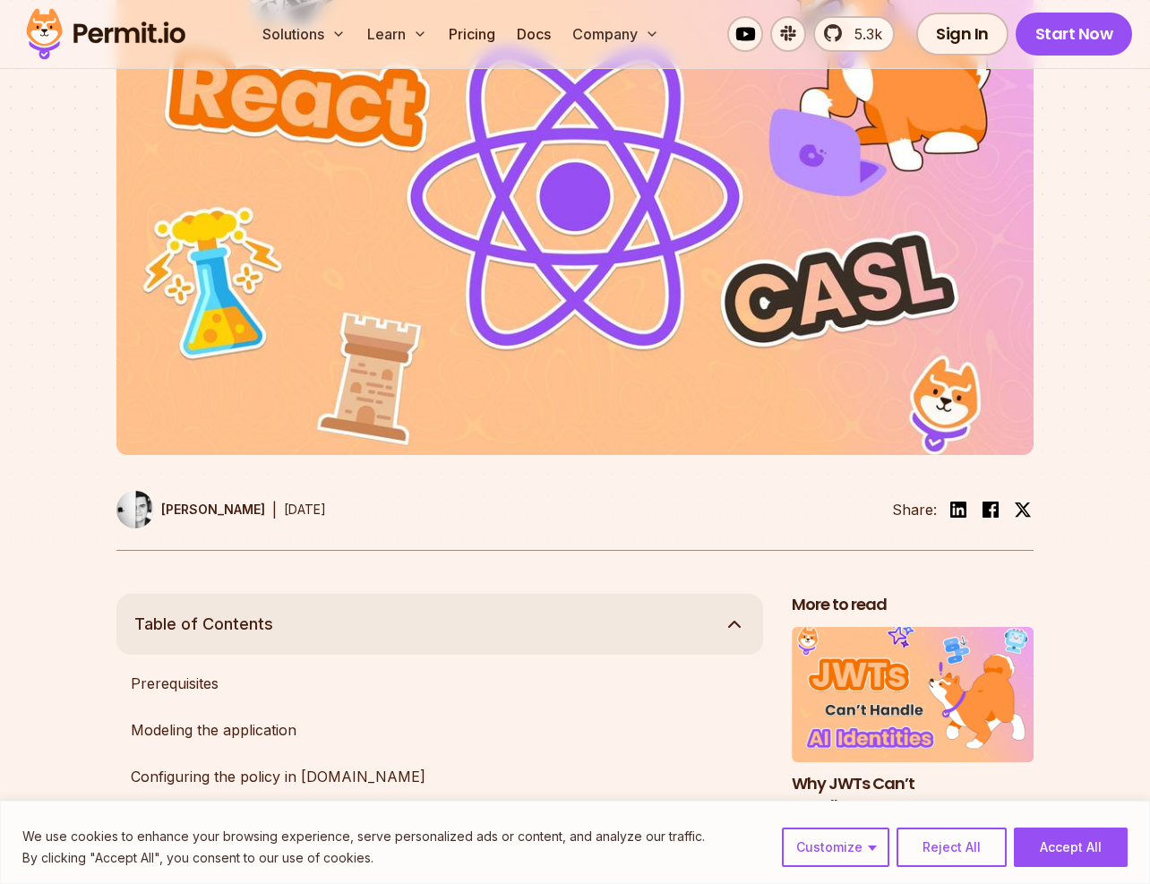
click at [286, 633] on button "Table of Contents" at bounding box center [439, 624] width 647 height 61
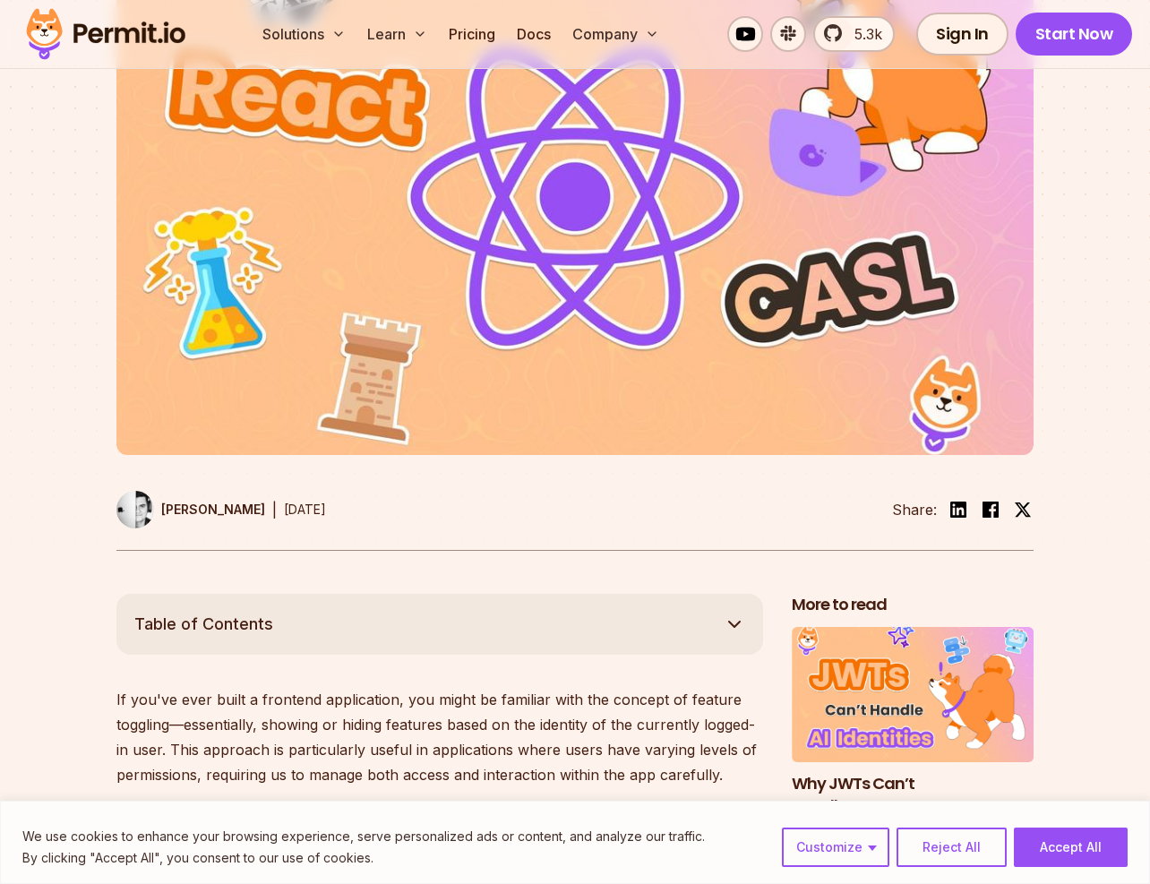
click at [220, 510] on p "[PERSON_NAME]" at bounding box center [213, 510] width 104 height 18
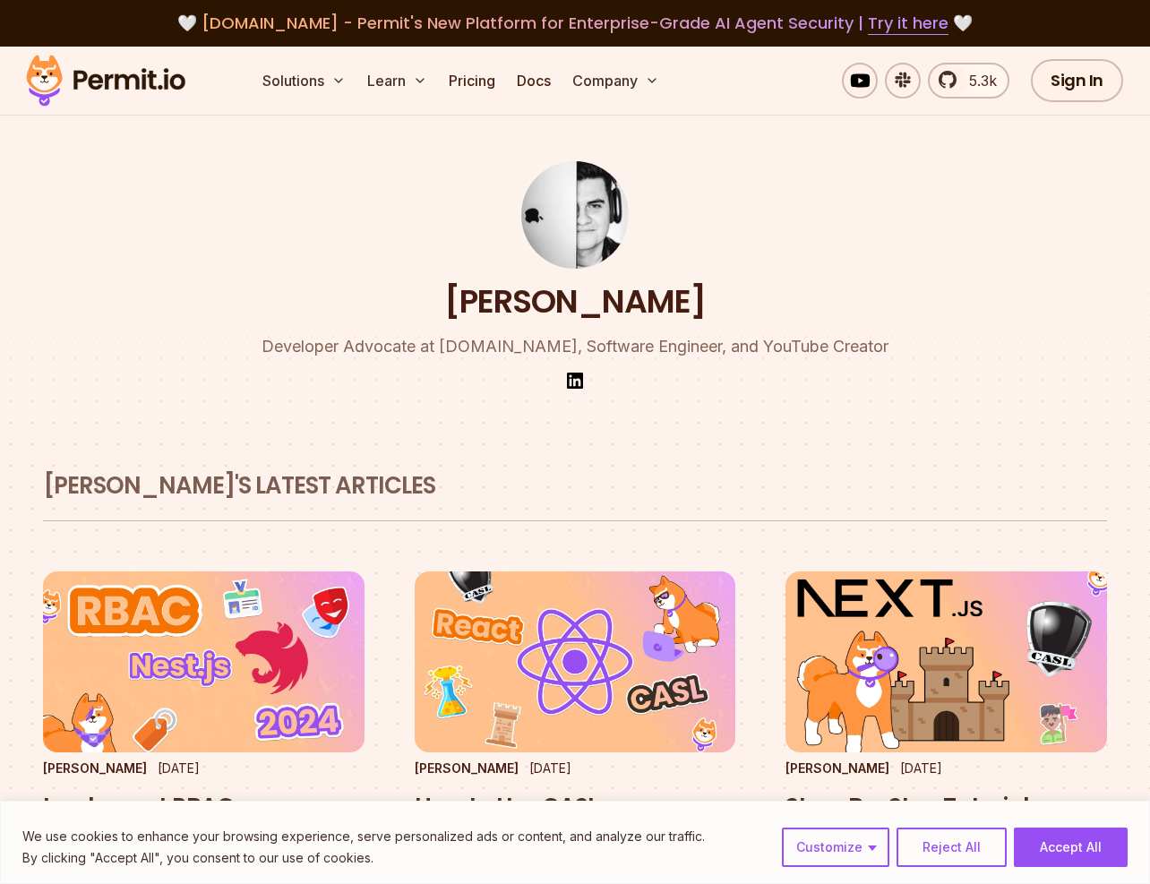
click at [432, 350] on p "Developer Advocate at [DOMAIN_NAME], Software Engineer, and YouTube Creator" at bounding box center [575, 346] width 627 height 25
click at [494, 350] on p "Developer Advocate at [DOMAIN_NAME], Software Engineer, and YouTube Creator" at bounding box center [575, 346] width 627 height 25
click at [543, 350] on p "Developer Advocate at [DOMAIN_NAME], Software Engineer, and YouTube Creator" at bounding box center [575, 346] width 627 height 25
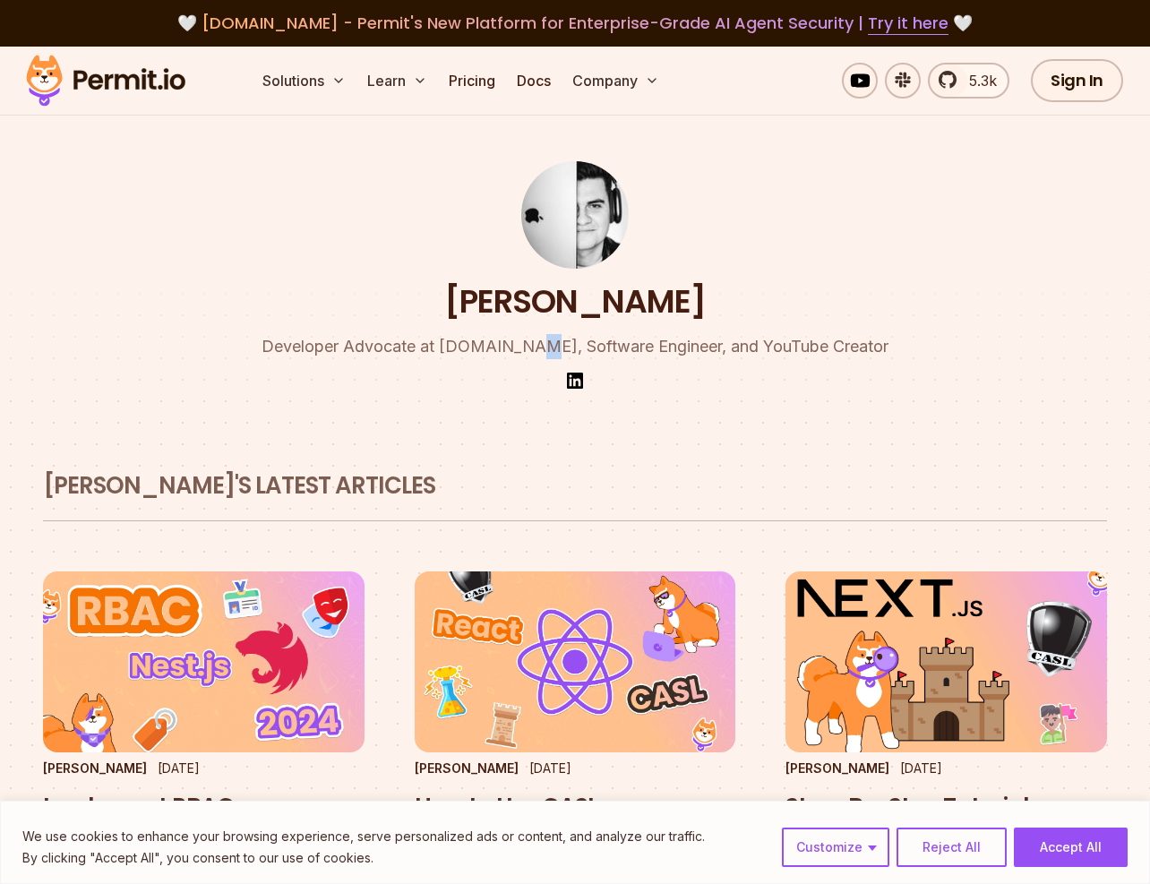
click at [543, 350] on p "Developer Advocate at [DOMAIN_NAME], Software Engineer, and YouTube Creator" at bounding box center [575, 346] width 627 height 25
click at [554, 350] on p "Developer Advocate at [DOMAIN_NAME], Software Engineer, and YouTube Creator" at bounding box center [575, 346] width 627 height 25
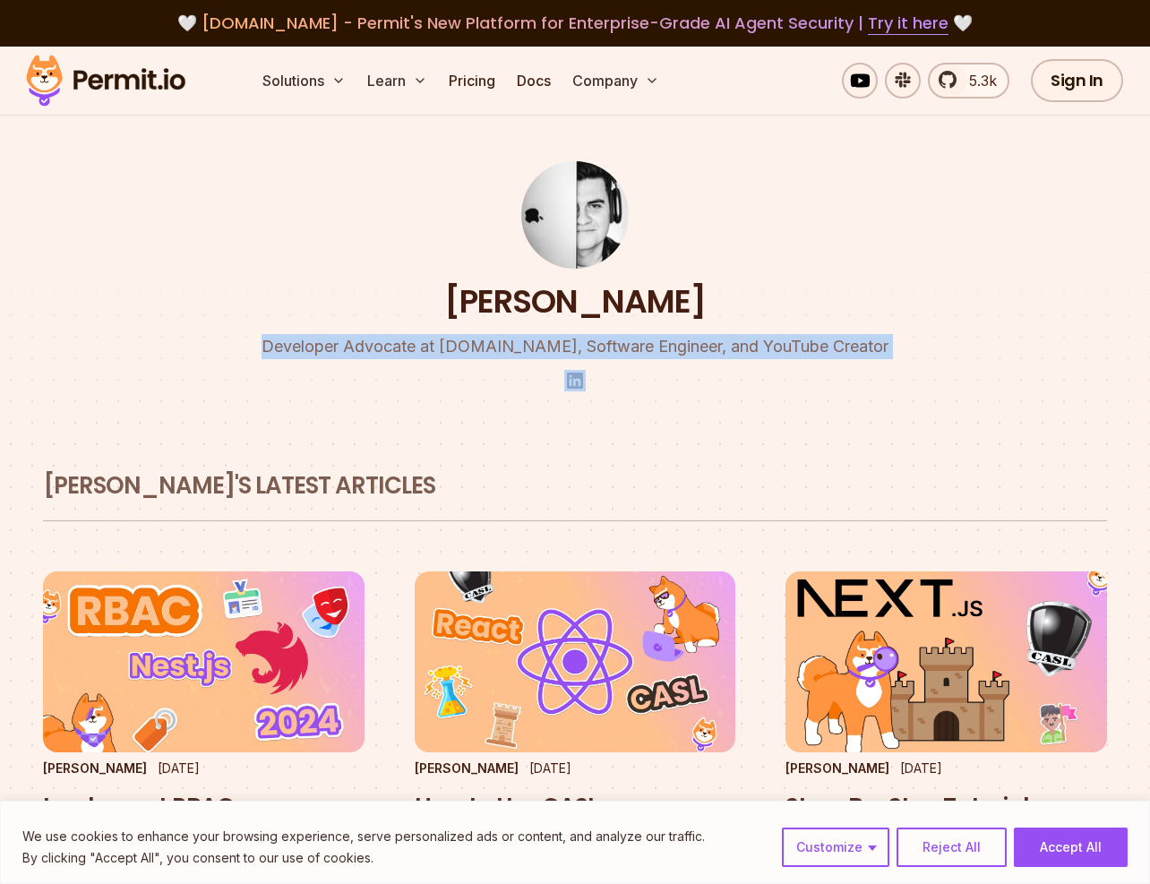
click at [554, 350] on p "Developer Advocate at [DOMAIN_NAME], Software Engineer, and YouTube Creator" at bounding box center [575, 346] width 627 height 25
click at [559, 350] on p "Developer Advocate at [DOMAIN_NAME], Software Engineer, and YouTube Creator" at bounding box center [575, 346] width 627 height 25
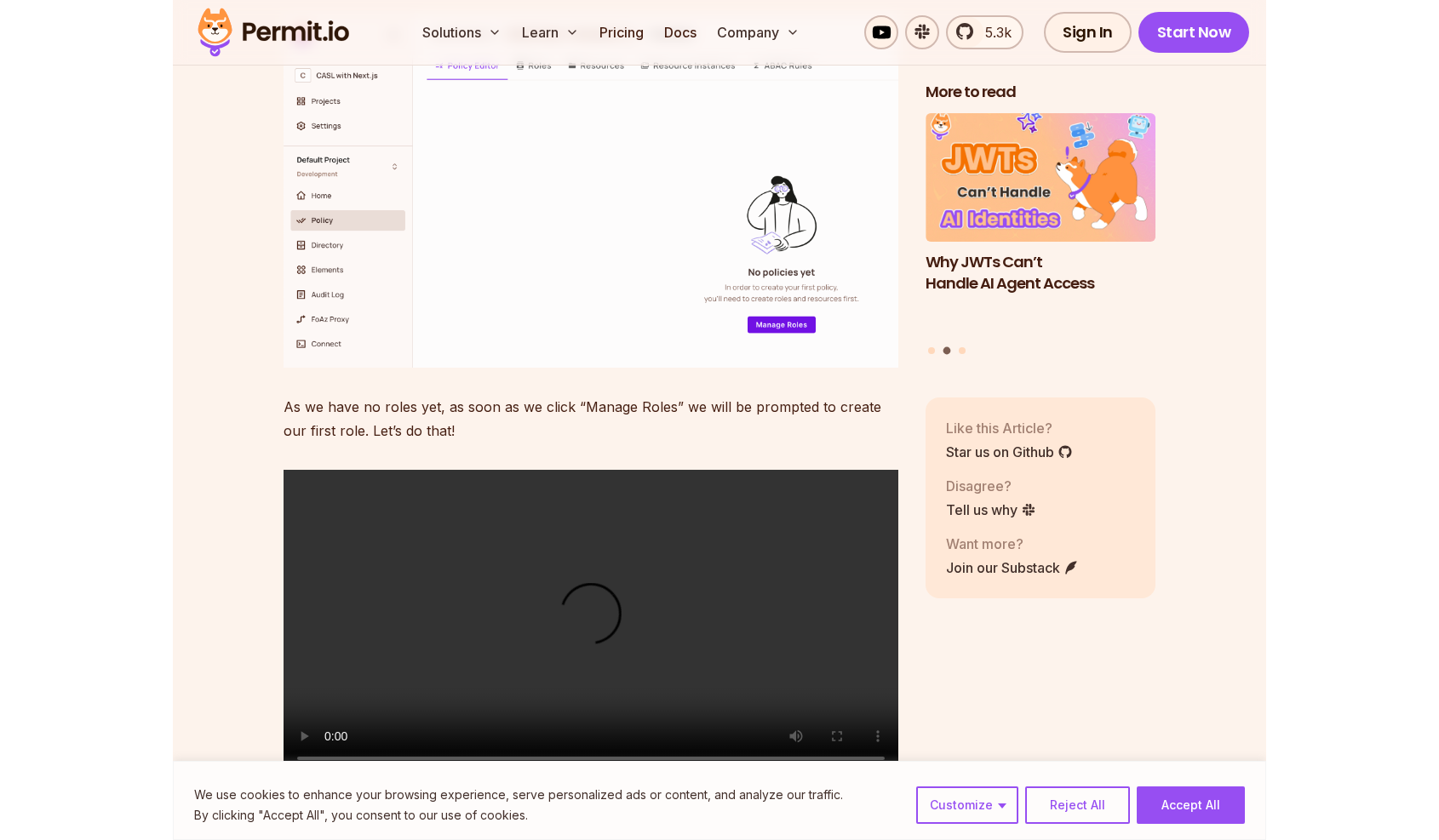
scroll to position [5965, 0]
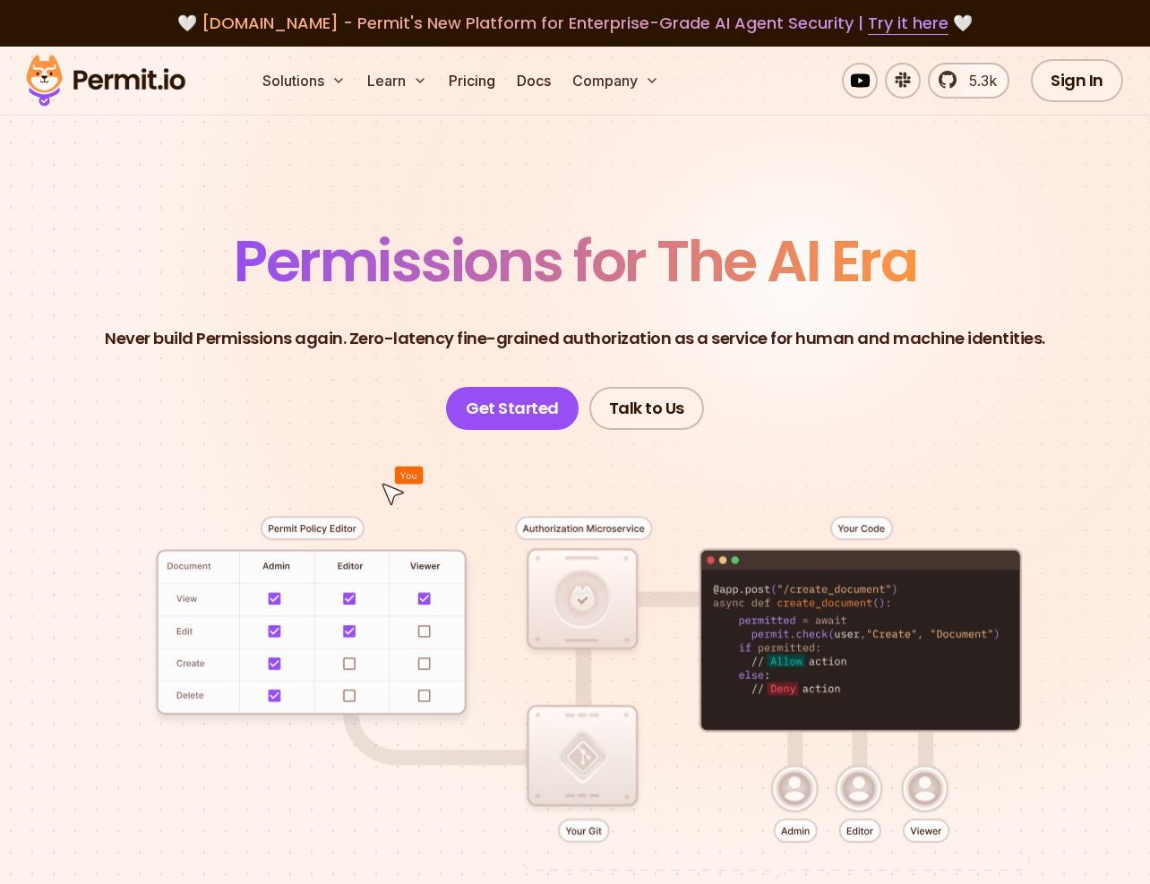
click at [425, 274] on span "Permissions for The AI Era" at bounding box center [575, 261] width 683 height 80
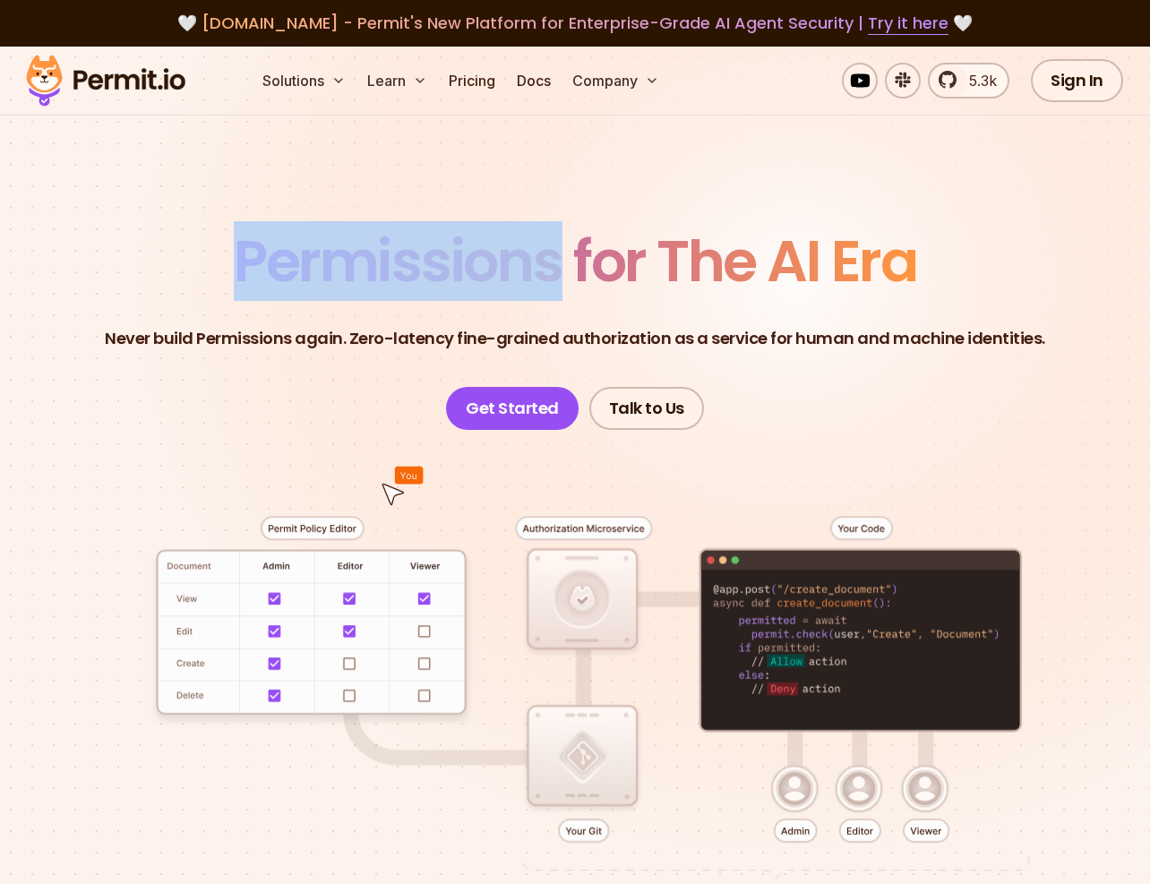
click at [425, 274] on span "Permissions for The AI Era" at bounding box center [575, 261] width 683 height 80
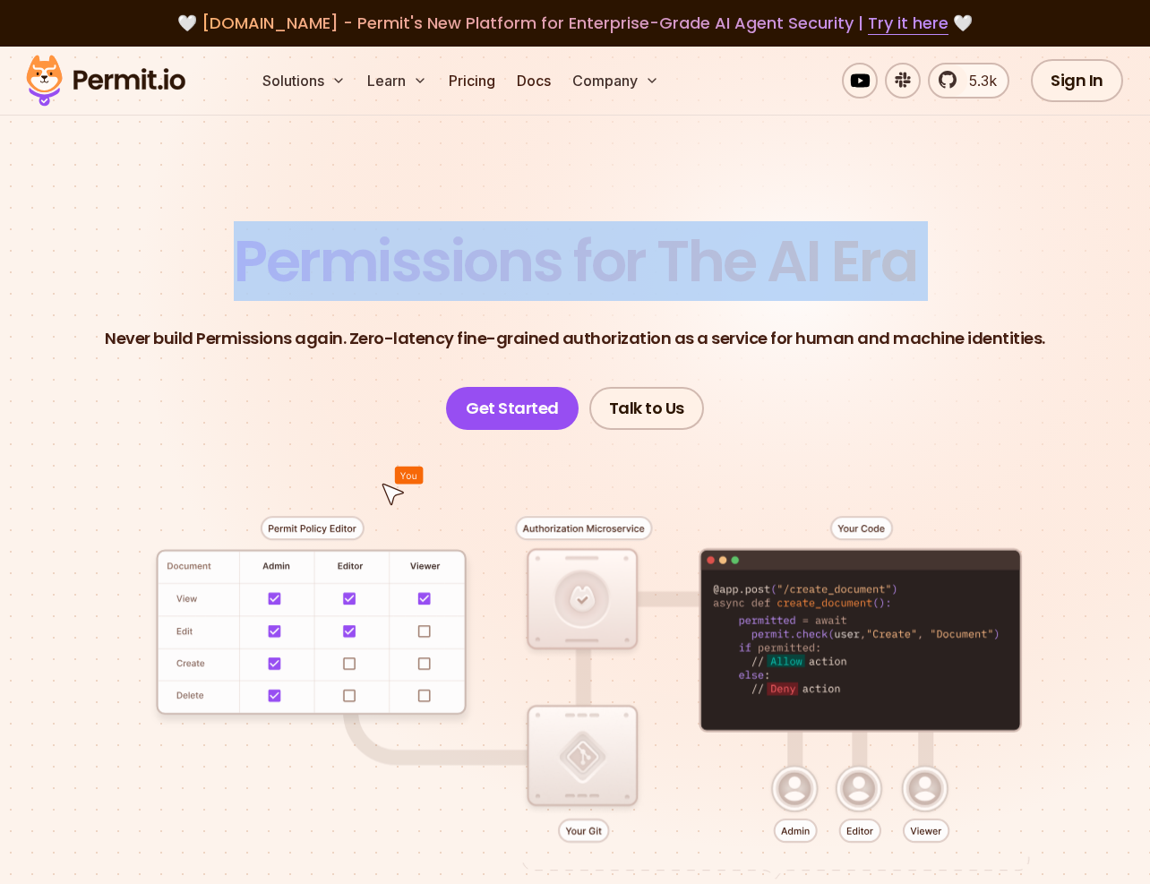
click at [425, 274] on span "Permissions for The AI Era" at bounding box center [575, 261] width 683 height 80
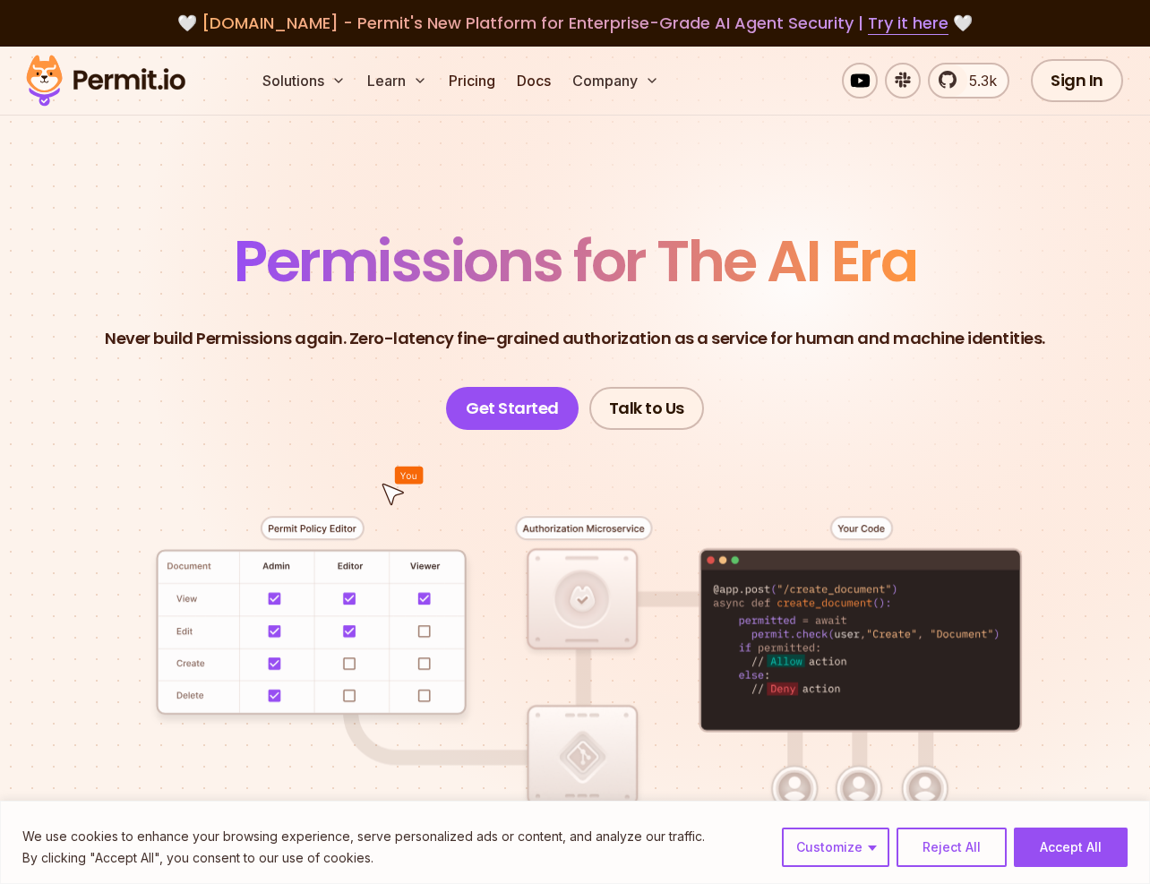
click at [339, 349] on p "Never build Permissions again. Zero-latency fine-grained authorization as a ser…" at bounding box center [575, 338] width 941 height 25
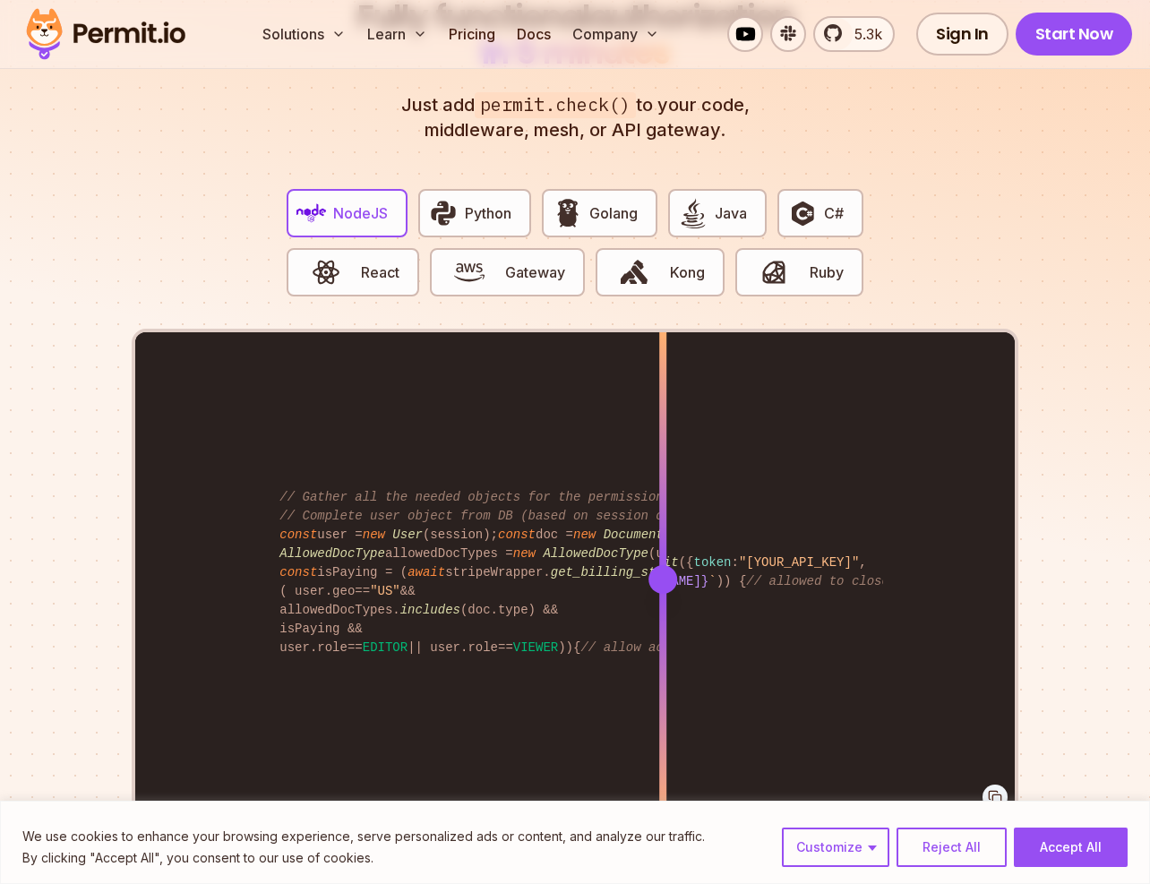
scroll to position [3372, 0]
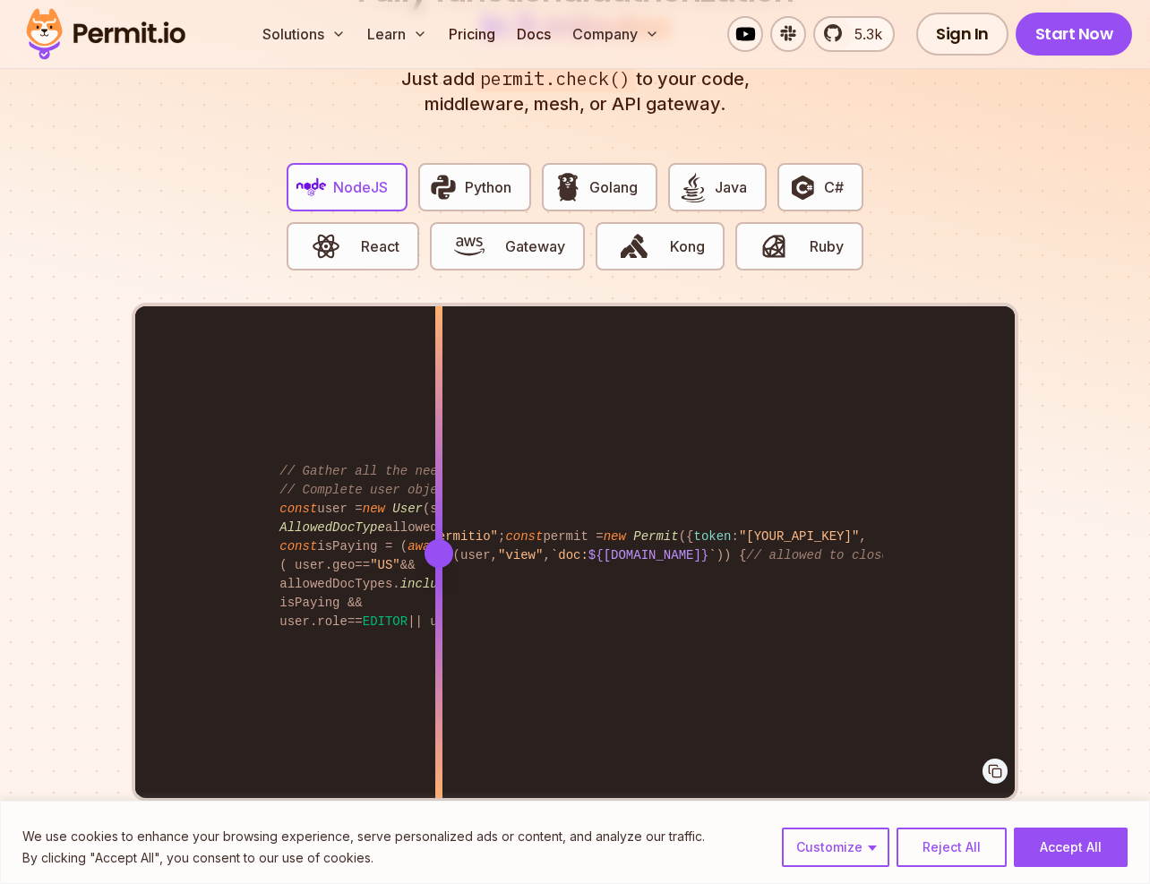
drag, startPoint x: 660, startPoint y: 533, endPoint x: 439, endPoint y: 682, distance: 266.7
click at [439, 682] on div at bounding box center [438, 553] width 7 height 495
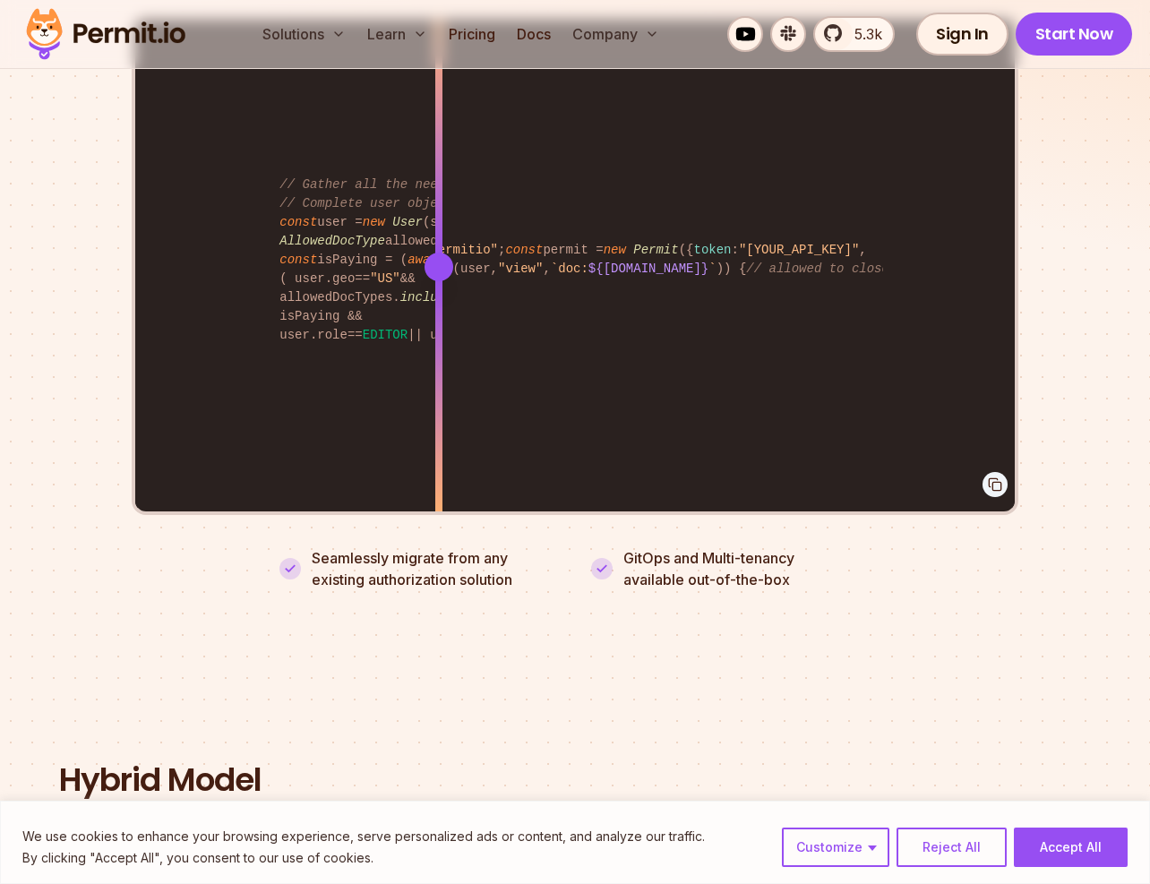
scroll to position [3511, 0]
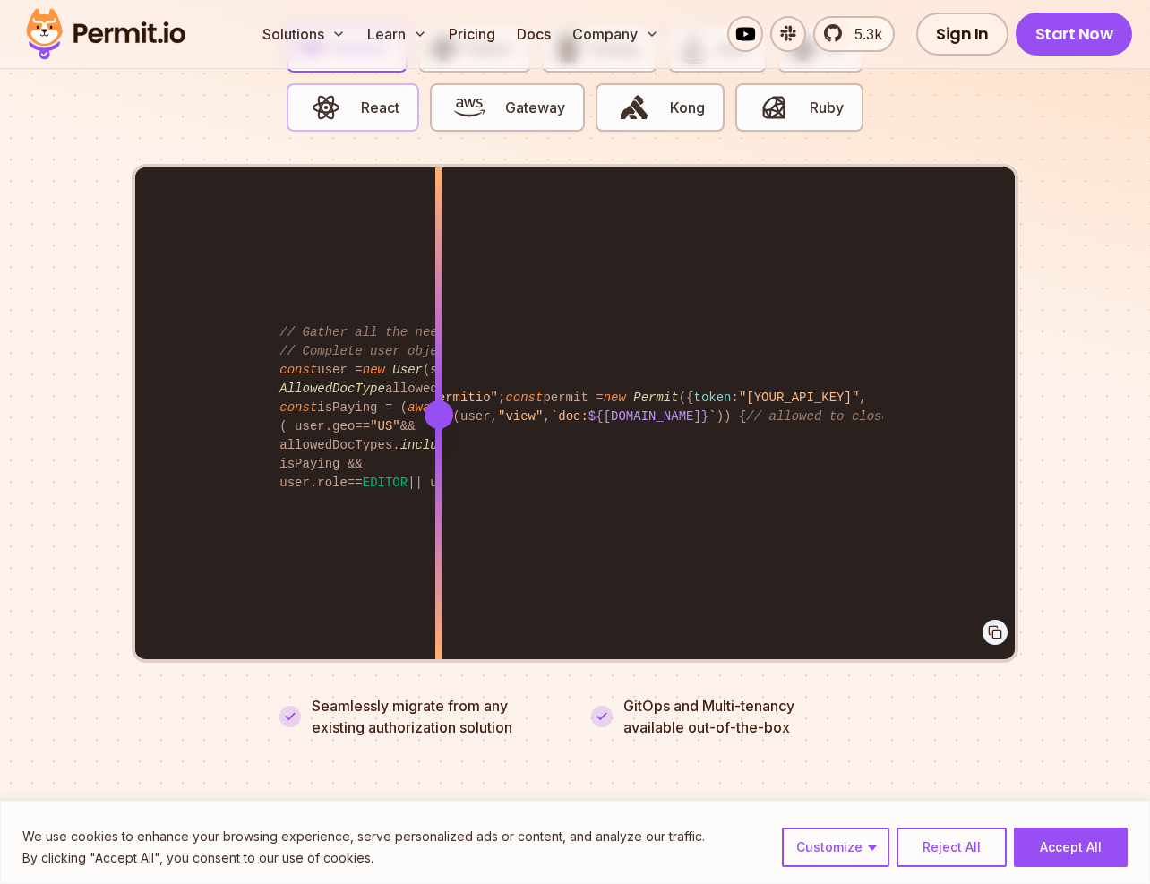
click at [364, 107] on button "React" at bounding box center [353, 107] width 133 height 48
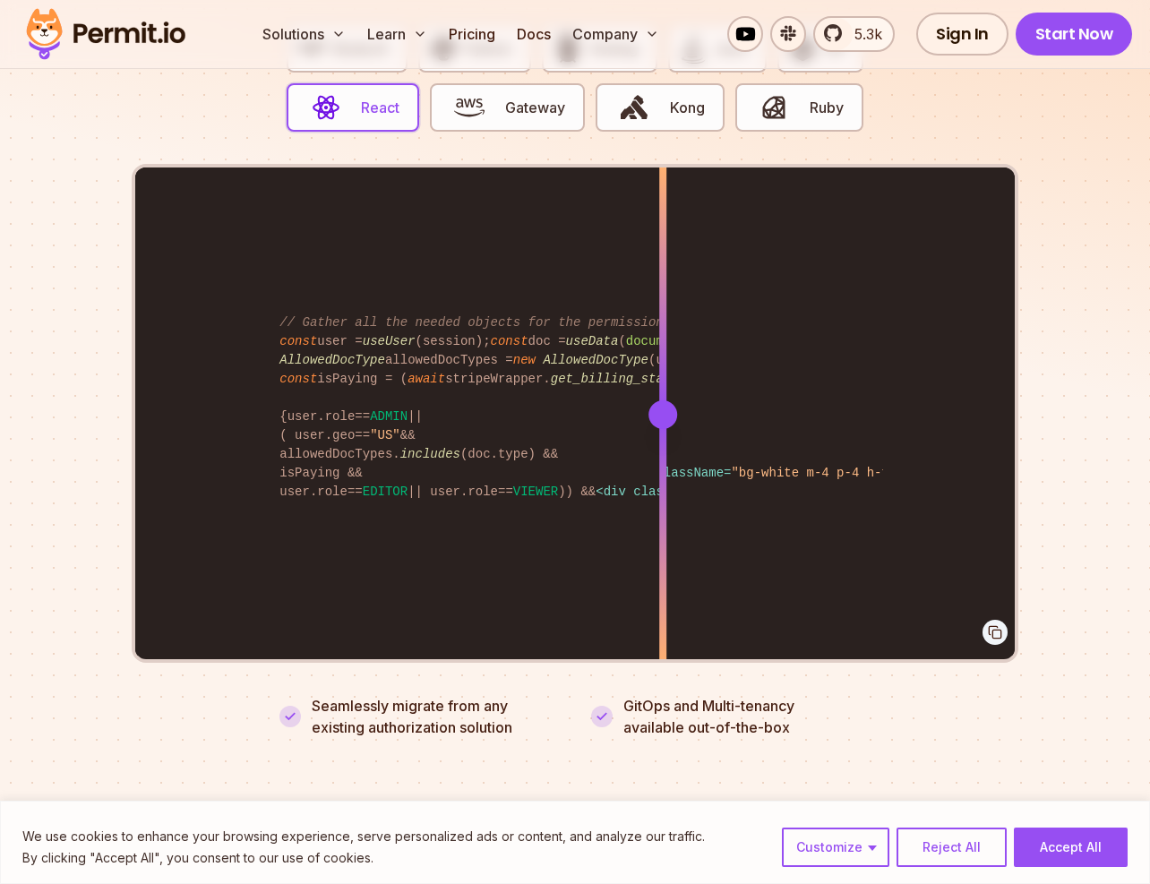
scroll to position [3402, 0]
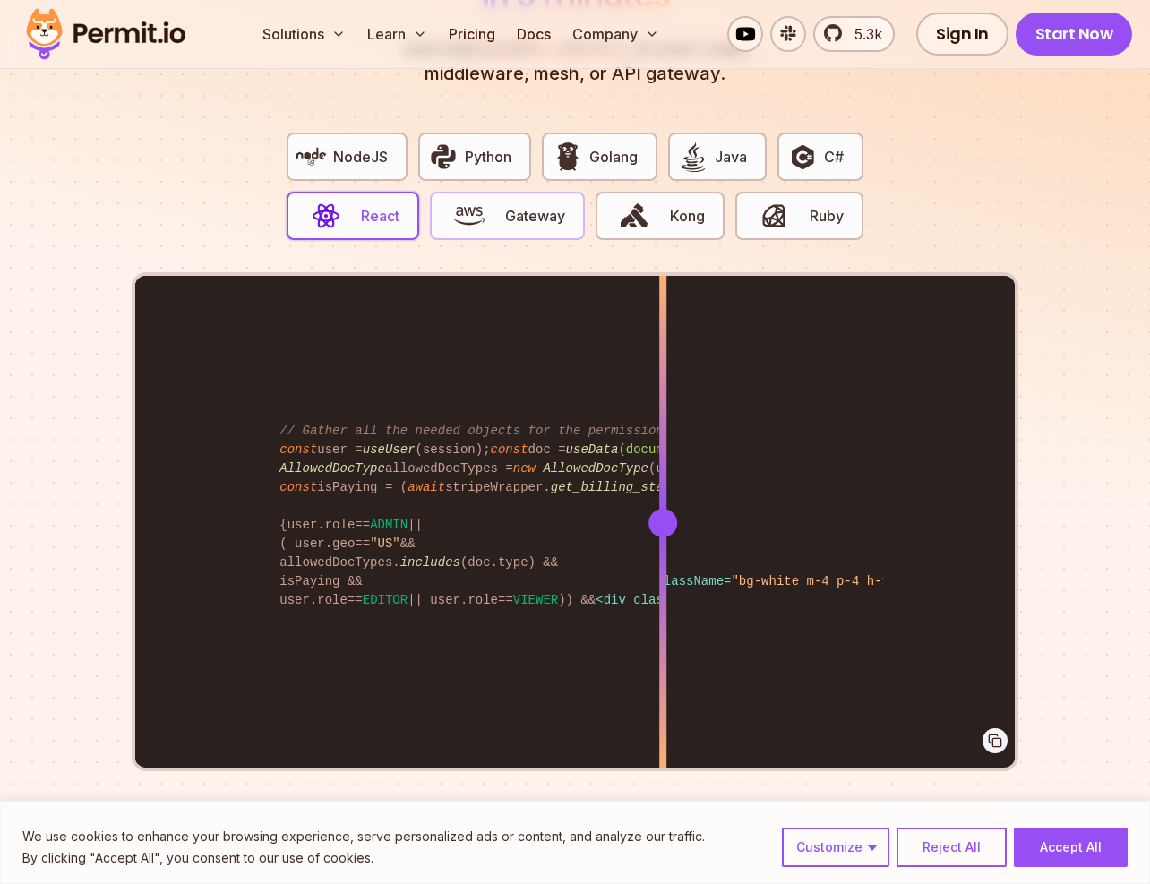
click at [523, 205] on span "Gateway" at bounding box center [535, 216] width 60 height 22
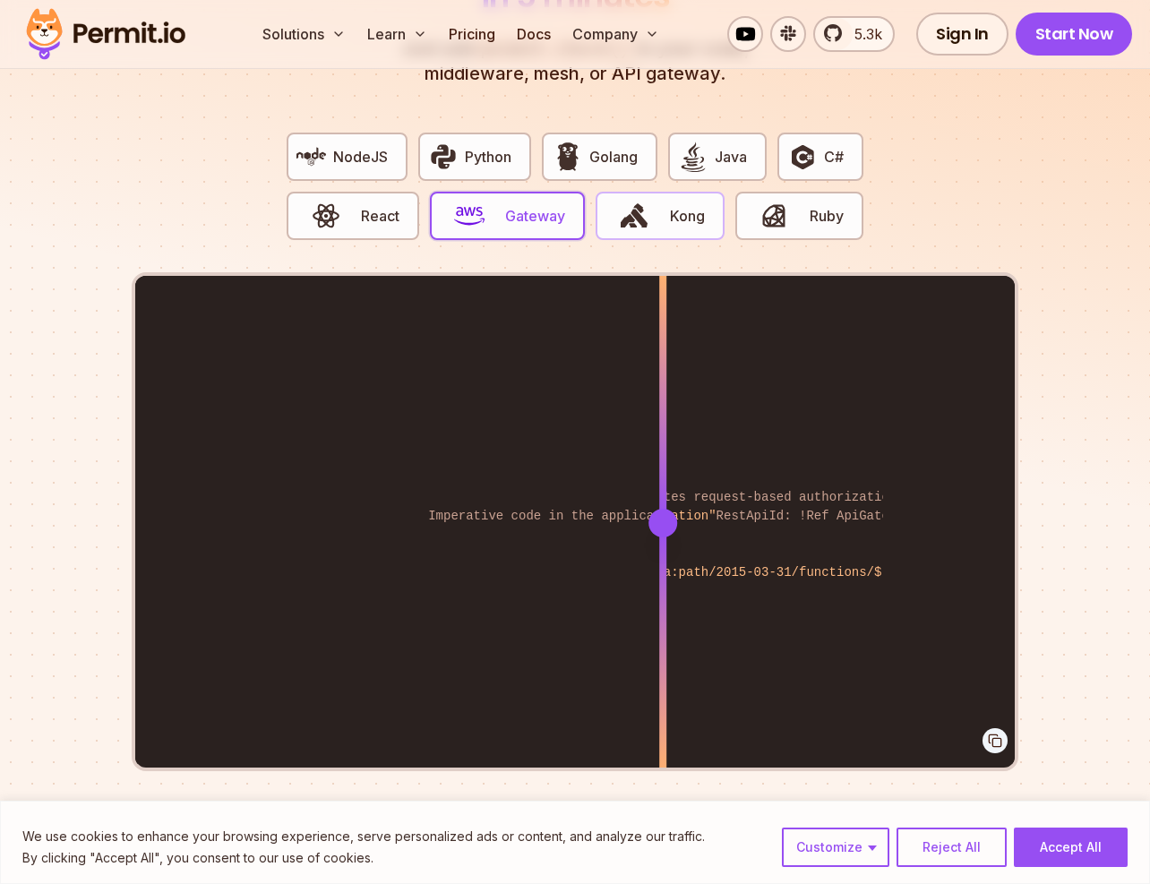
click at [607, 201] on span "button" at bounding box center [635, 216] width 60 height 30
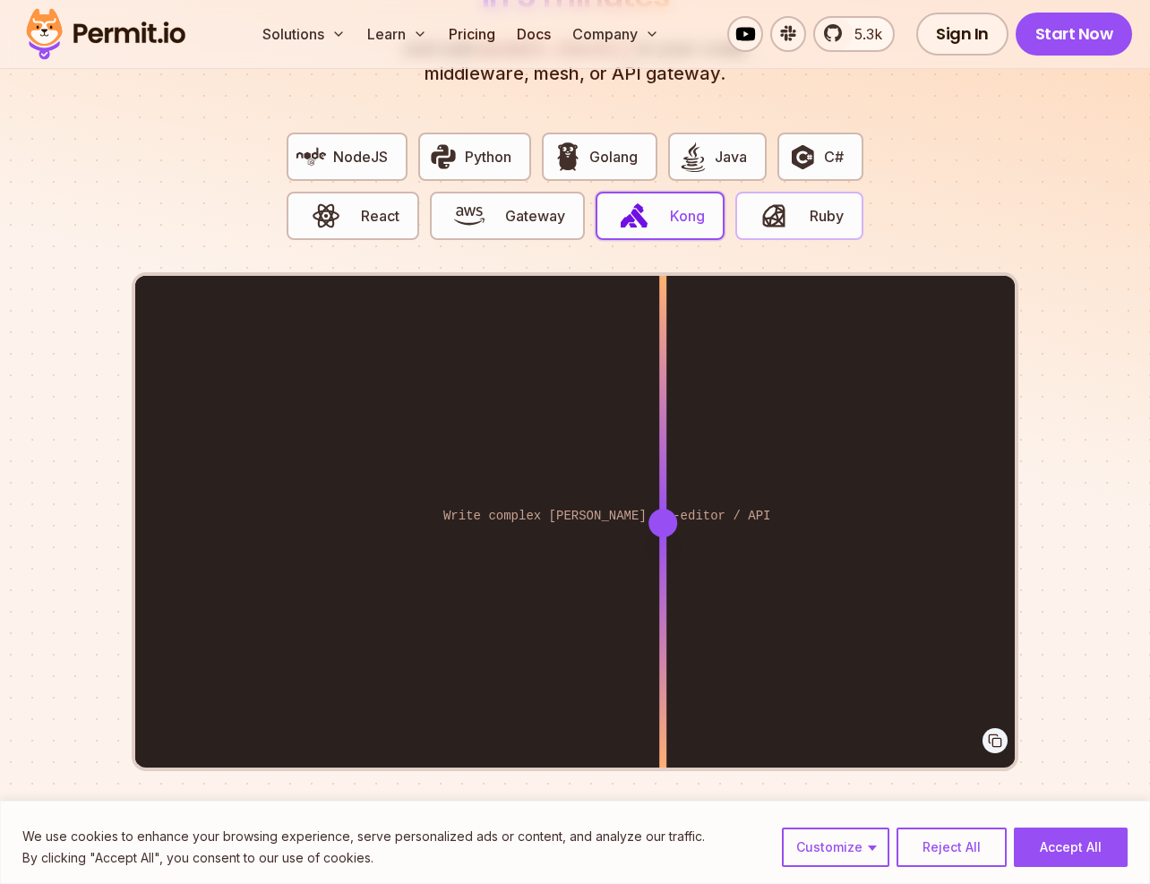
click at [771, 201] on img "button" at bounding box center [774, 216] width 30 height 30
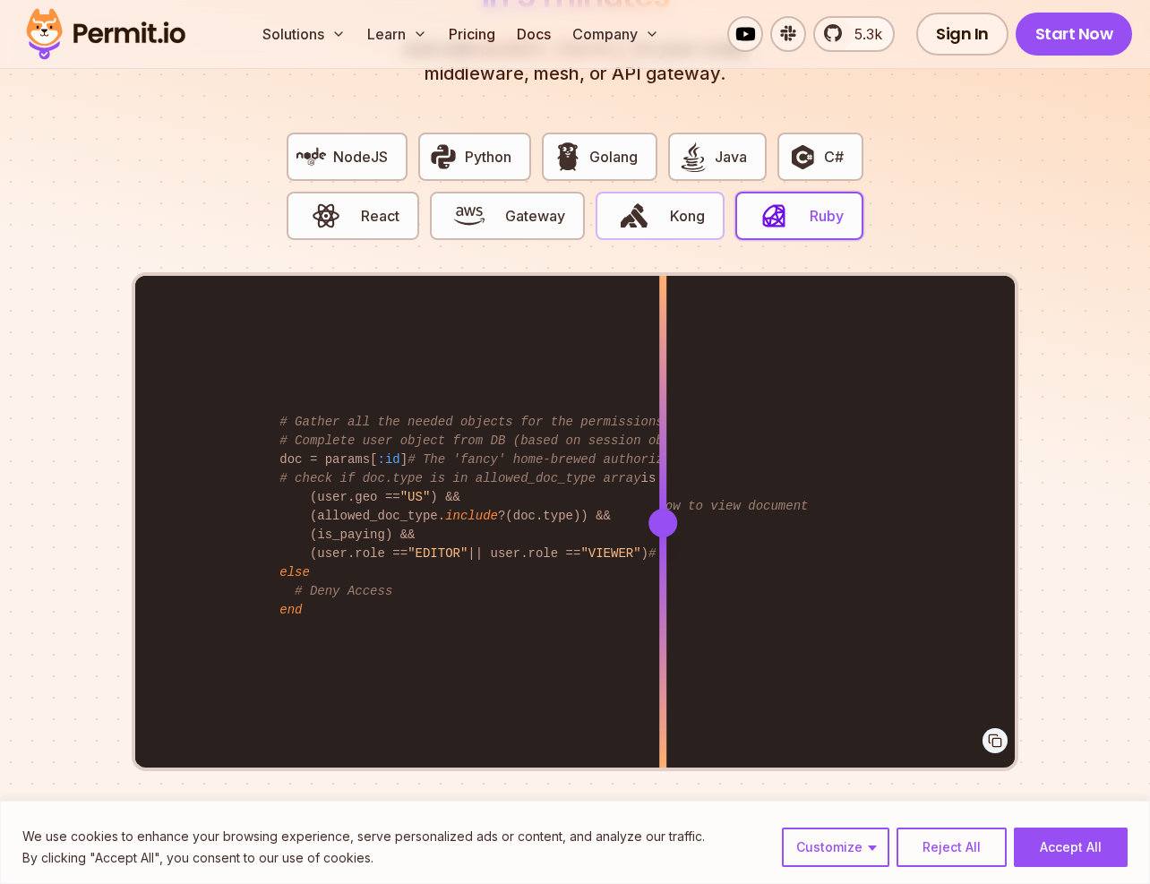
click at [670, 192] on button "Kong" at bounding box center [660, 216] width 129 height 48
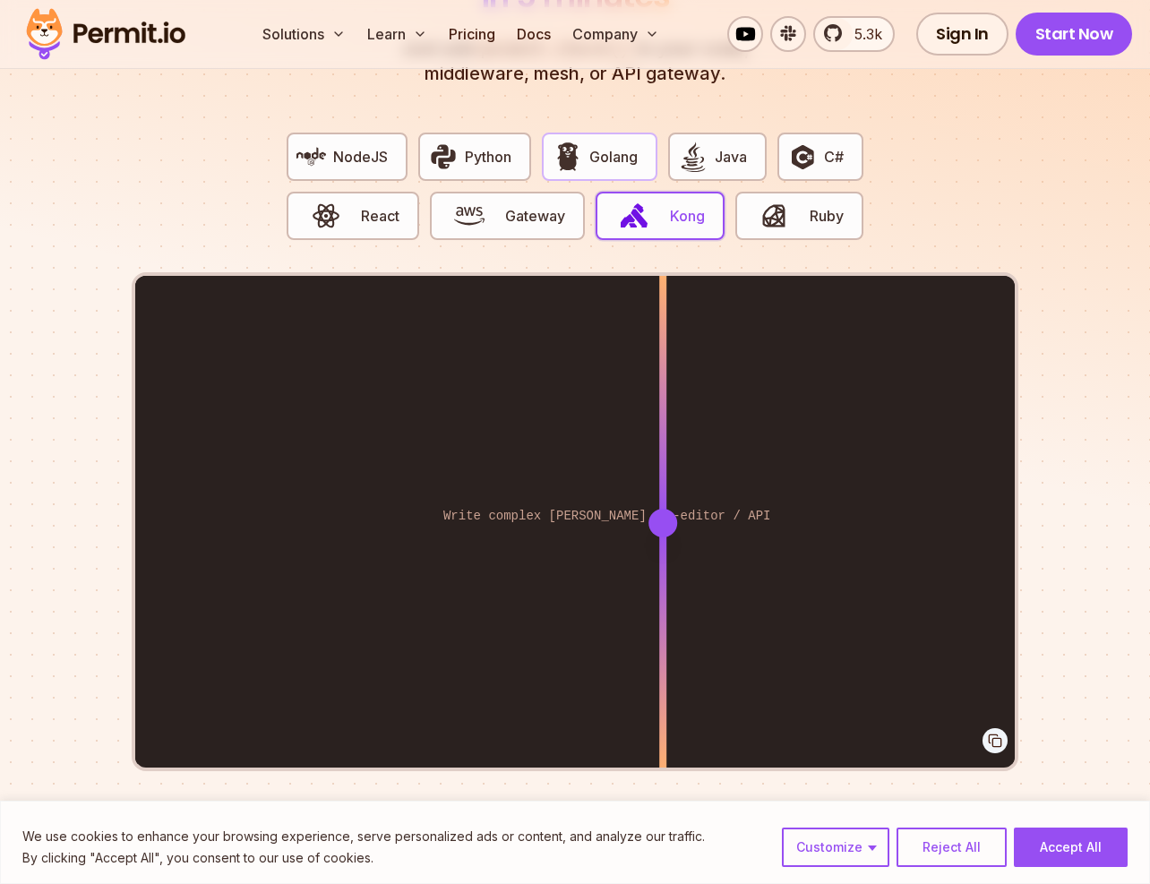
click at [630, 153] on button "Golang" at bounding box center [599, 157] width 115 height 48
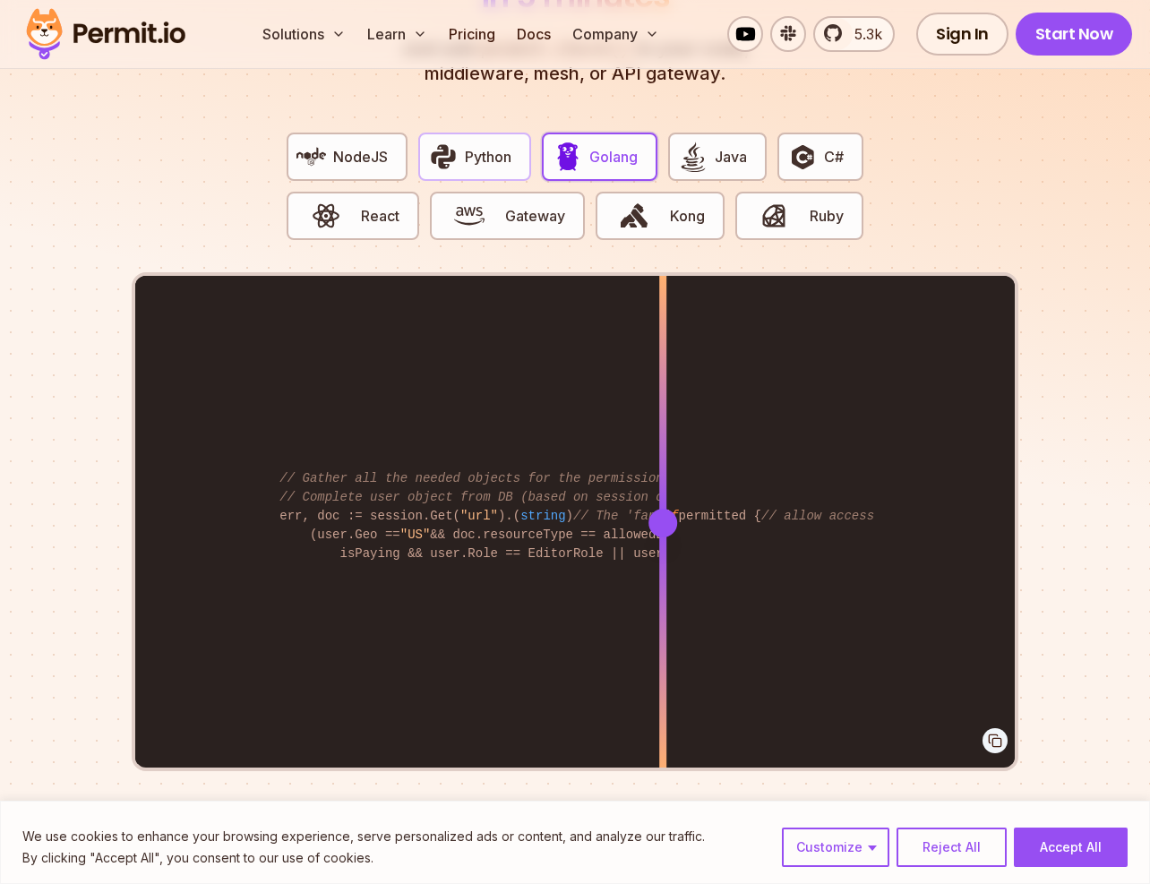
click at [508, 153] on button "Python" at bounding box center [474, 157] width 113 height 48
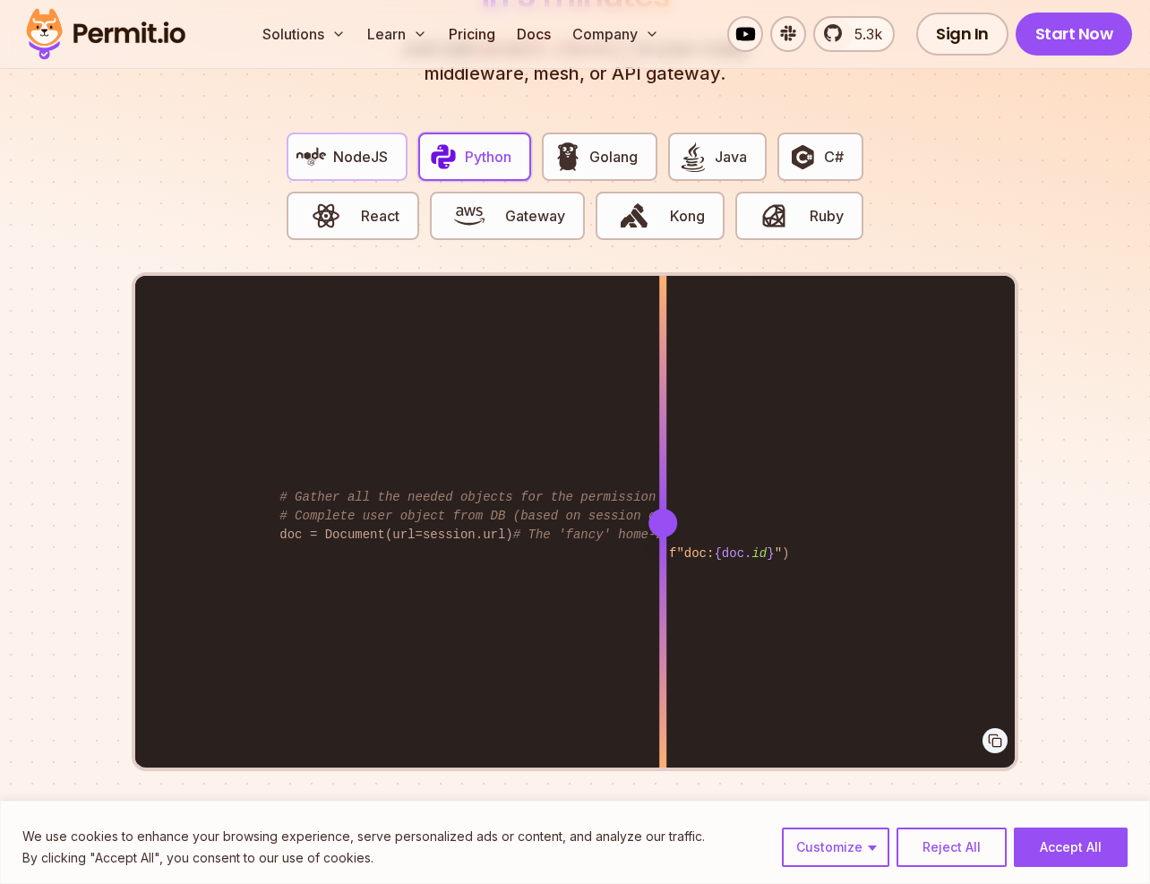
click at [377, 153] on button "NodeJS" at bounding box center [347, 157] width 121 height 48
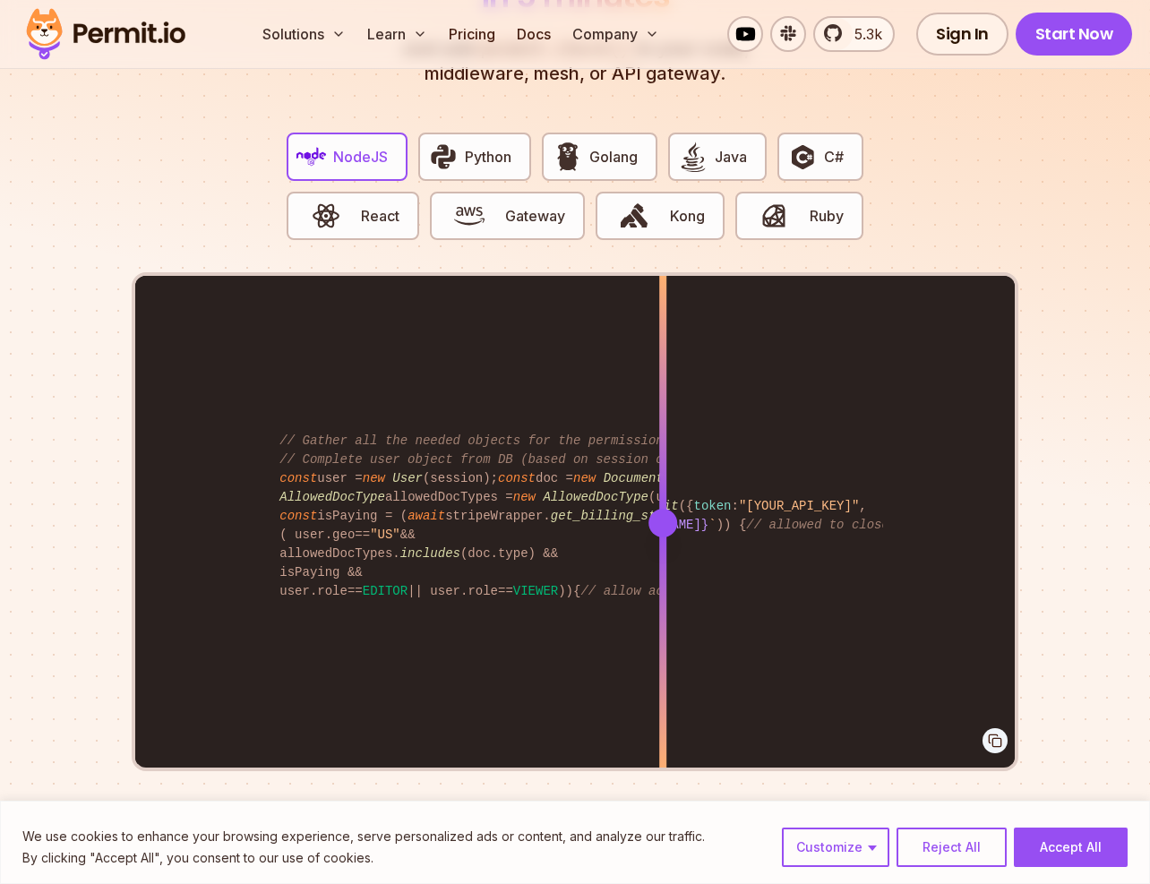
click at [202, 205] on div "NodeJS Python Golang Java C# React Gateway Kong Ruby // Gather all the needed o…" at bounding box center [575, 444] width 887 height 653
click at [486, 28] on link "Pricing" at bounding box center [472, 34] width 61 height 36
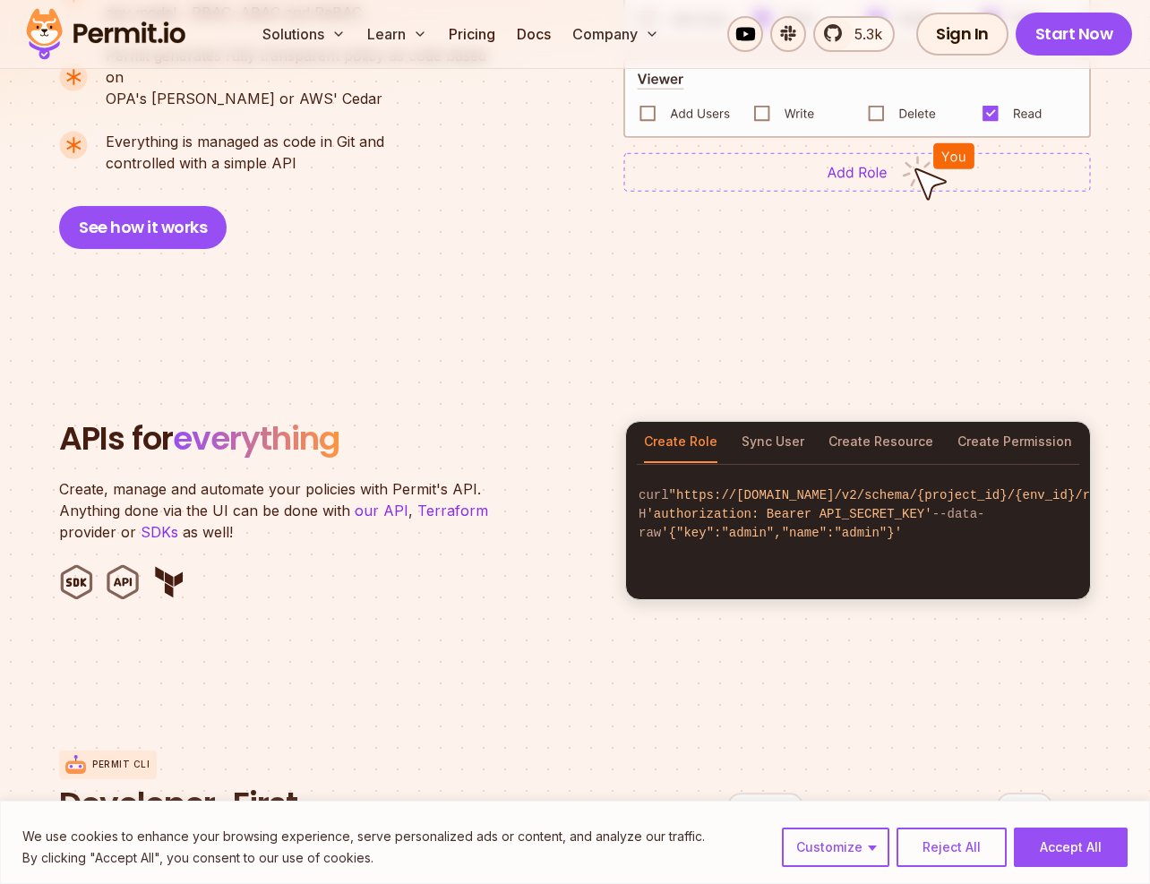
scroll to position [548, 0]
